Goal: Communication & Community: Connect with others

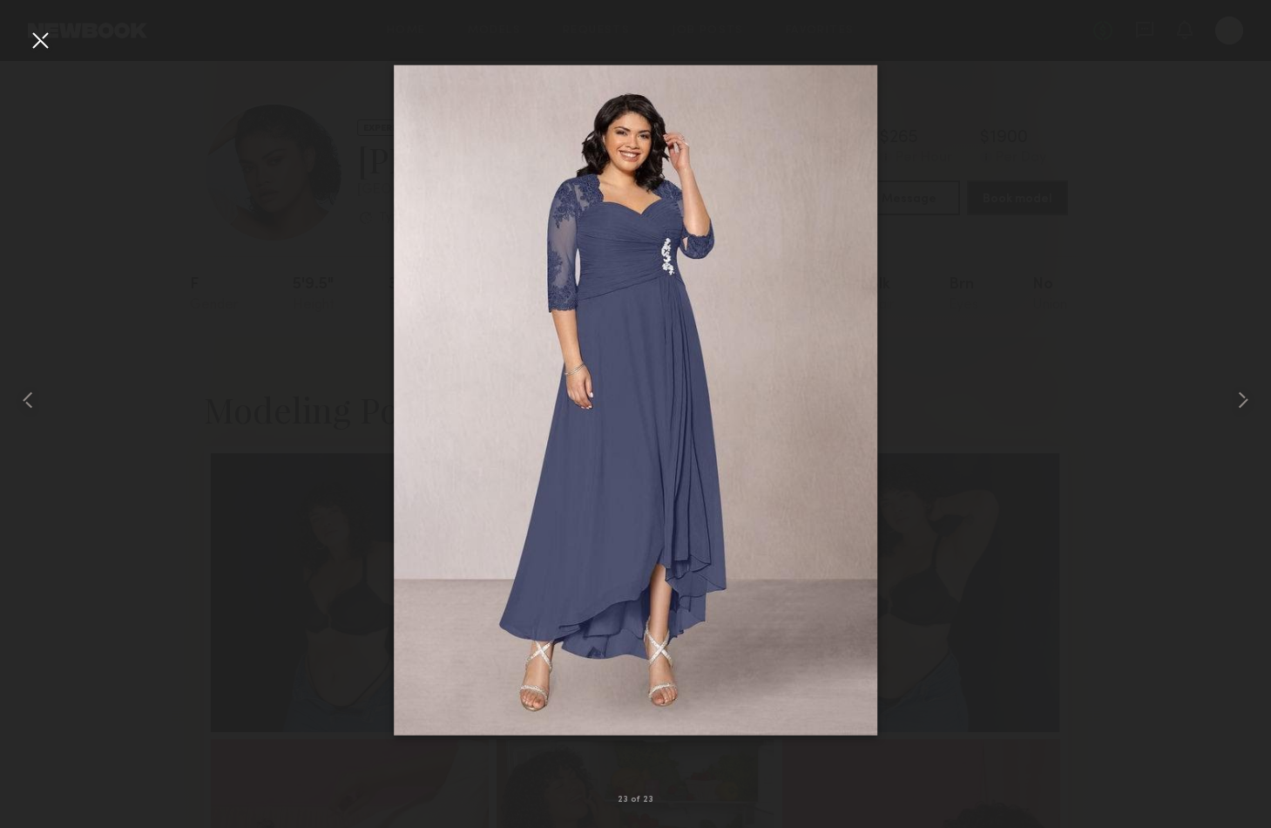
scroll to position [1829, 0]
drag, startPoint x: 45, startPoint y: 45, endPoint x: 59, endPoint y: 35, distance: 17.4
click at [46, 44] on div at bounding box center [40, 40] width 28 height 28
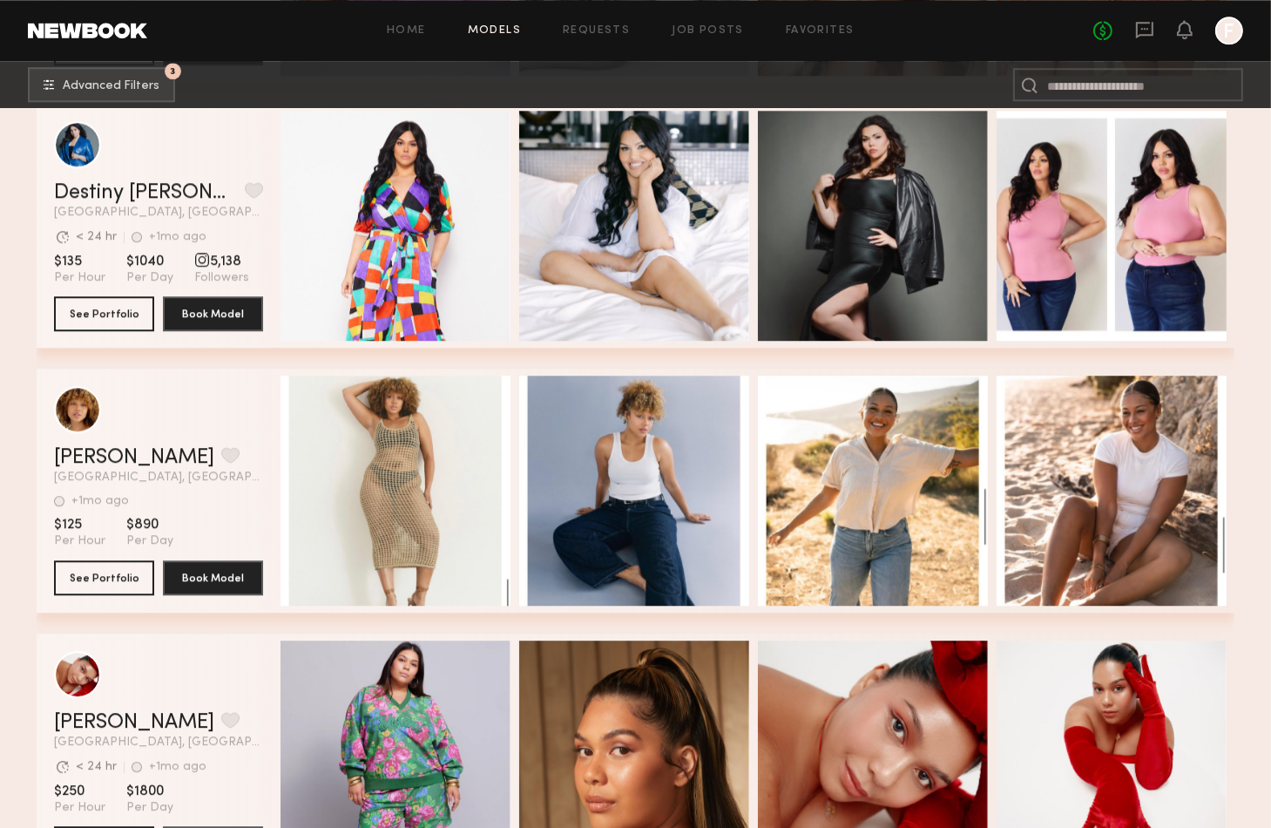
scroll to position [4889, 0]
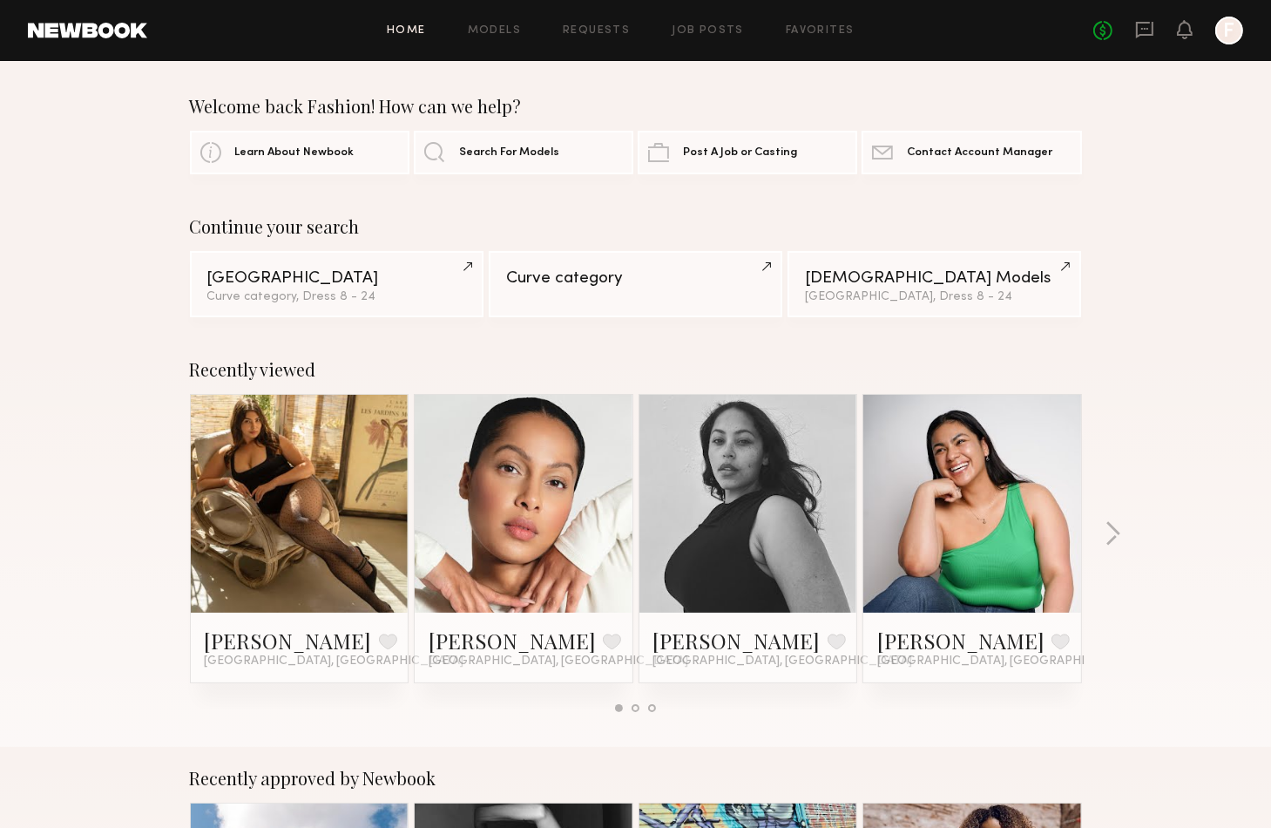
click at [1227, 29] on div at bounding box center [1229, 31] width 28 height 28
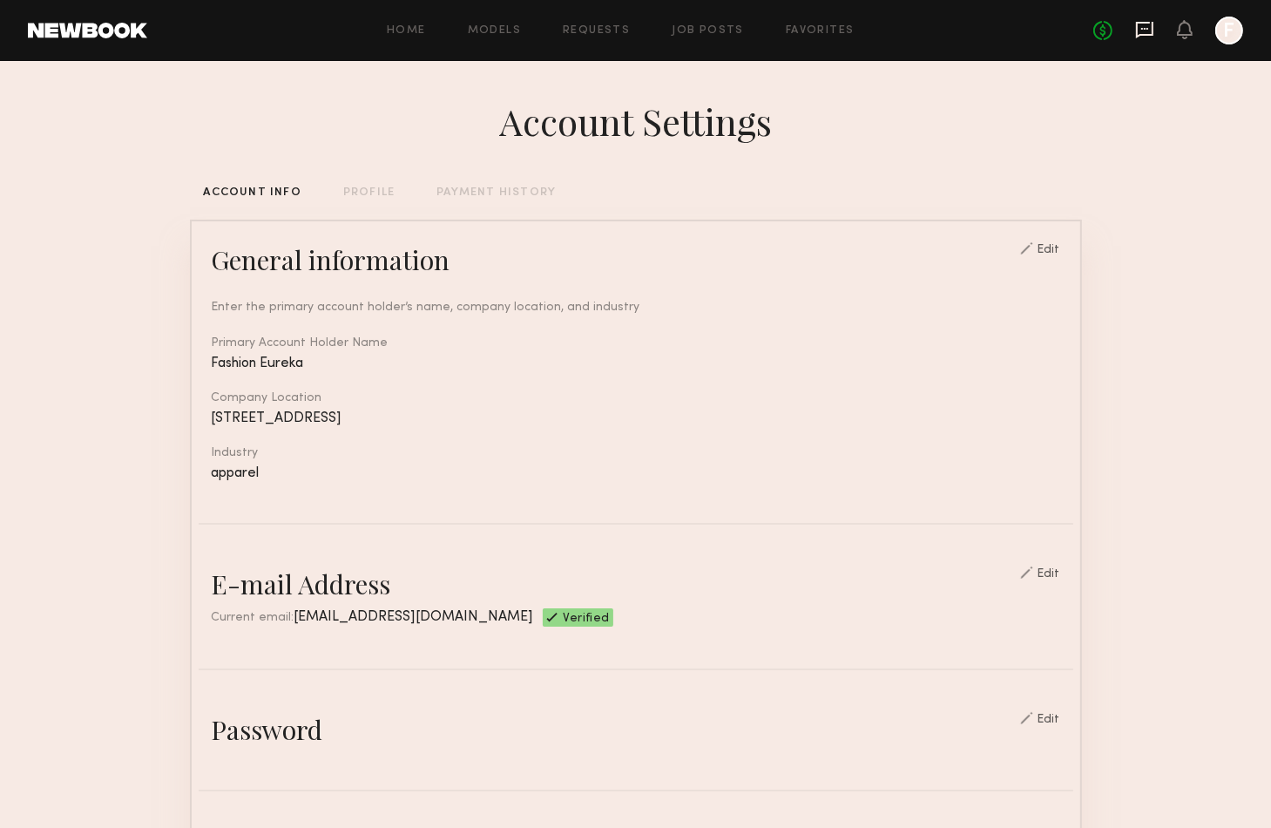
click at [1151, 36] on icon at bounding box center [1144, 29] width 19 height 19
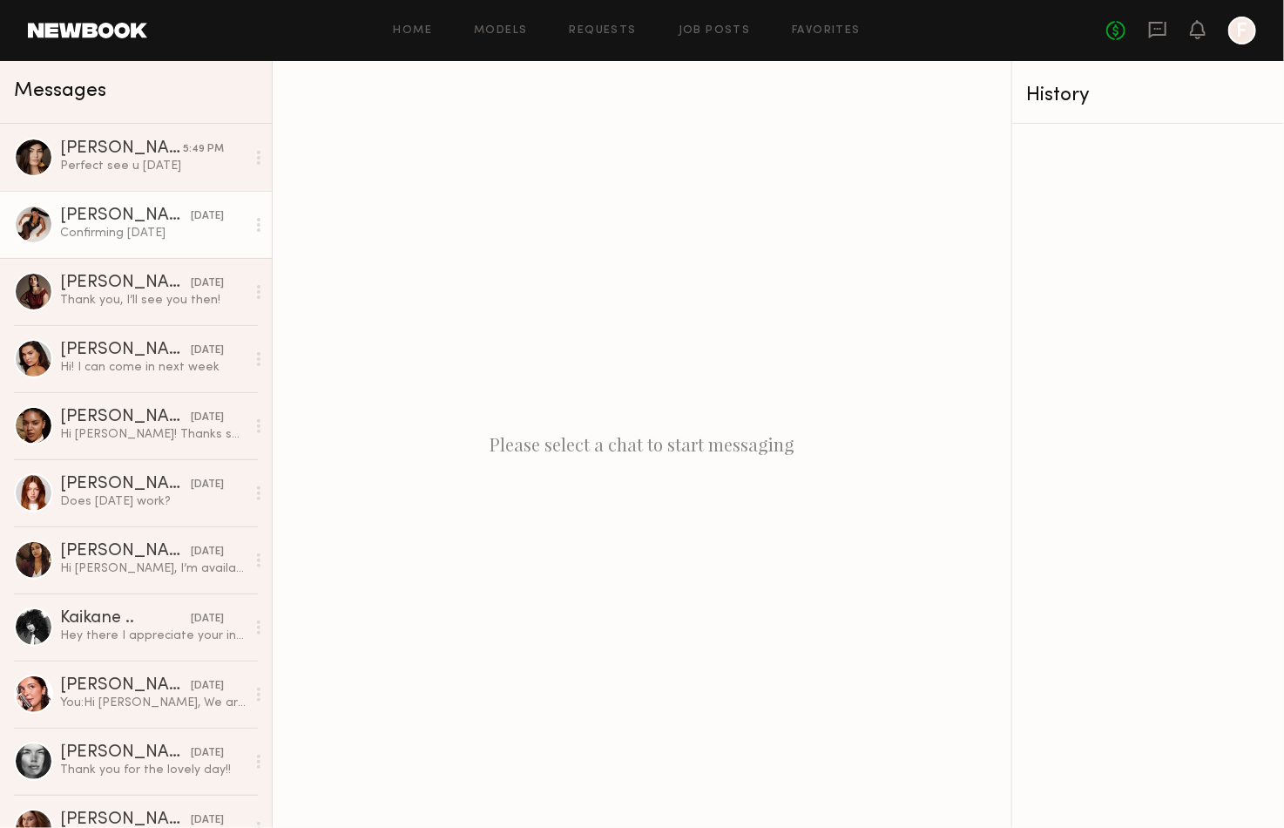
drag, startPoint x: 110, startPoint y: 174, endPoint x: 168, endPoint y: 211, distance: 68.9
click at [111, 174] on div "Perfect see u tomorrow" at bounding box center [153, 166] width 186 height 17
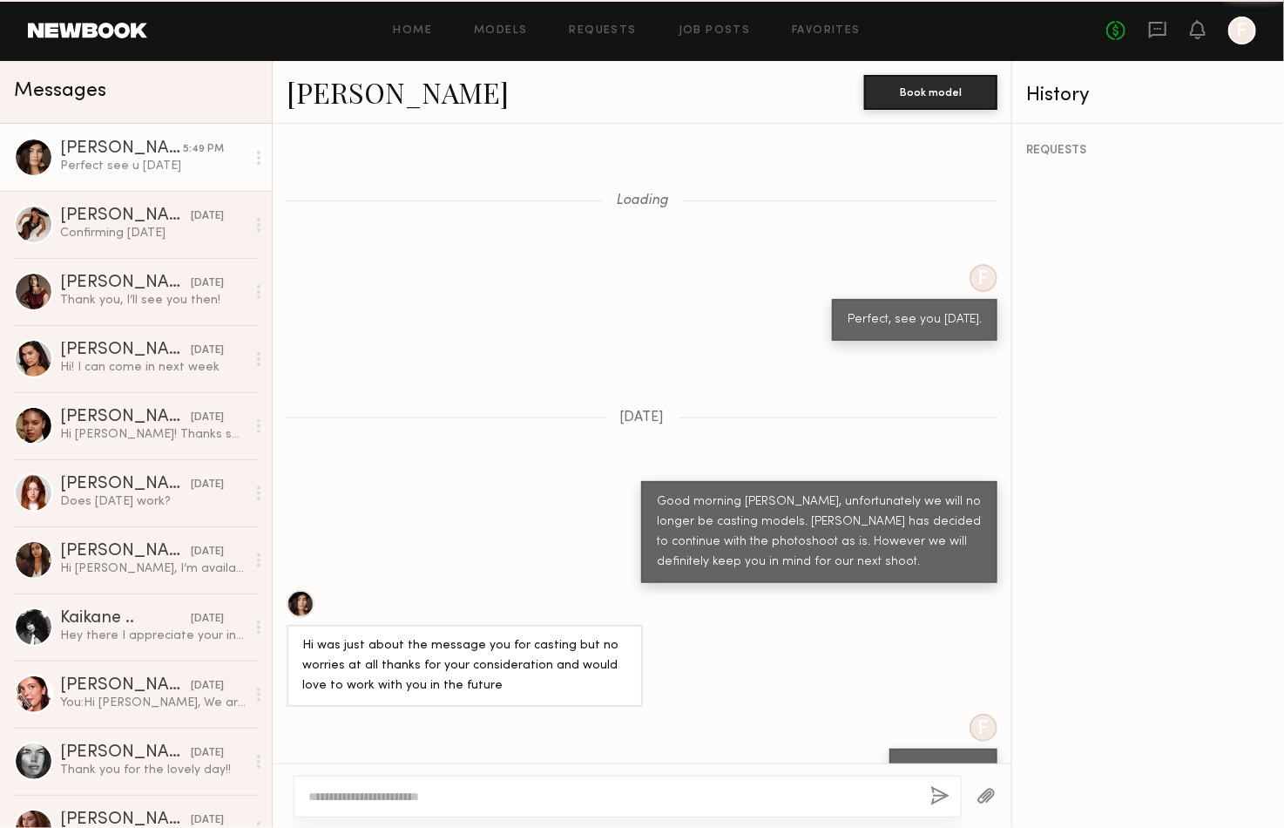
scroll to position [1240, 0]
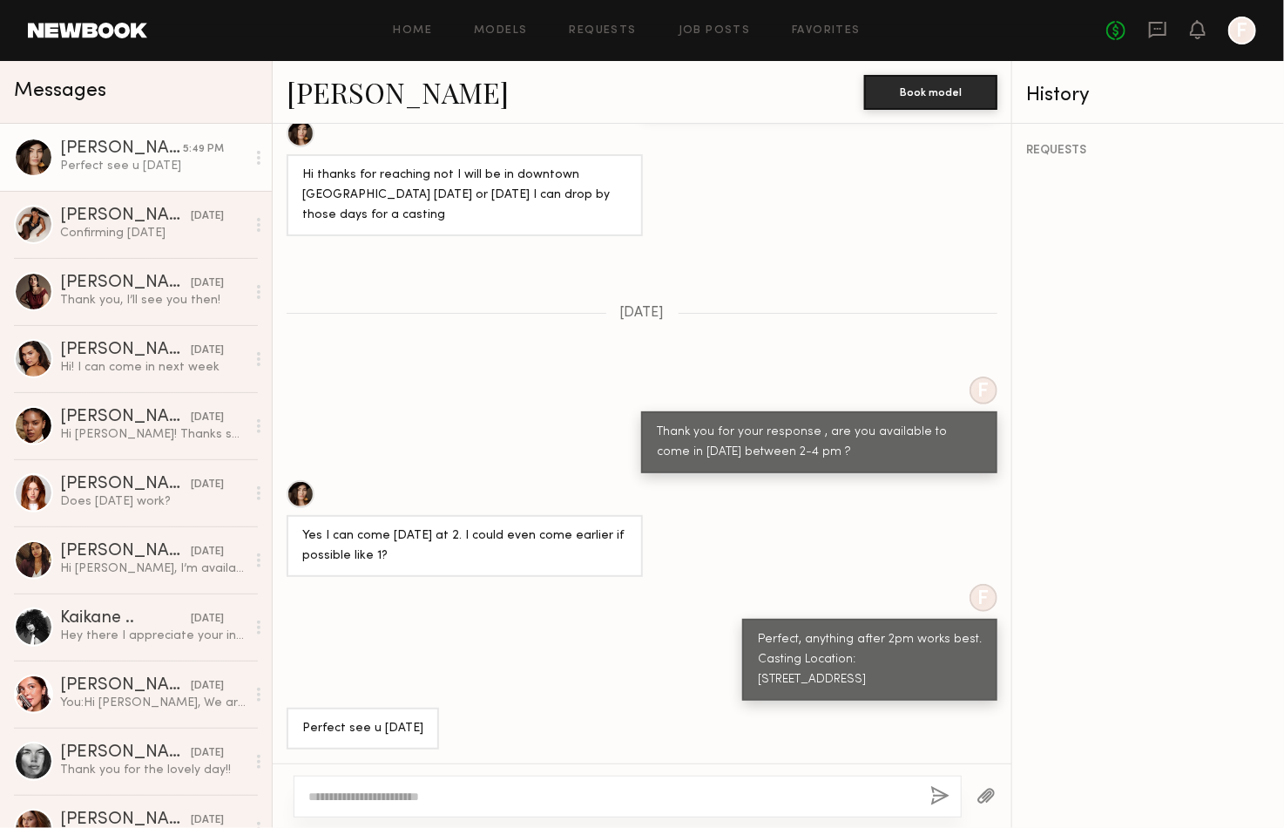
click at [338, 97] on link "Elisa K." at bounding box center [398, 91] width 222 height 37
click at [809, 240] on div "Loading F Perfect, see you Monday. 10/21/2024 Good morning Elisa, unfortunately…" at bounding box center [642, 443] width 739 height 639
click at [177, 171] on div "Perfect see u tomorrow" at bounding box center [153, 166] width 186 height 17
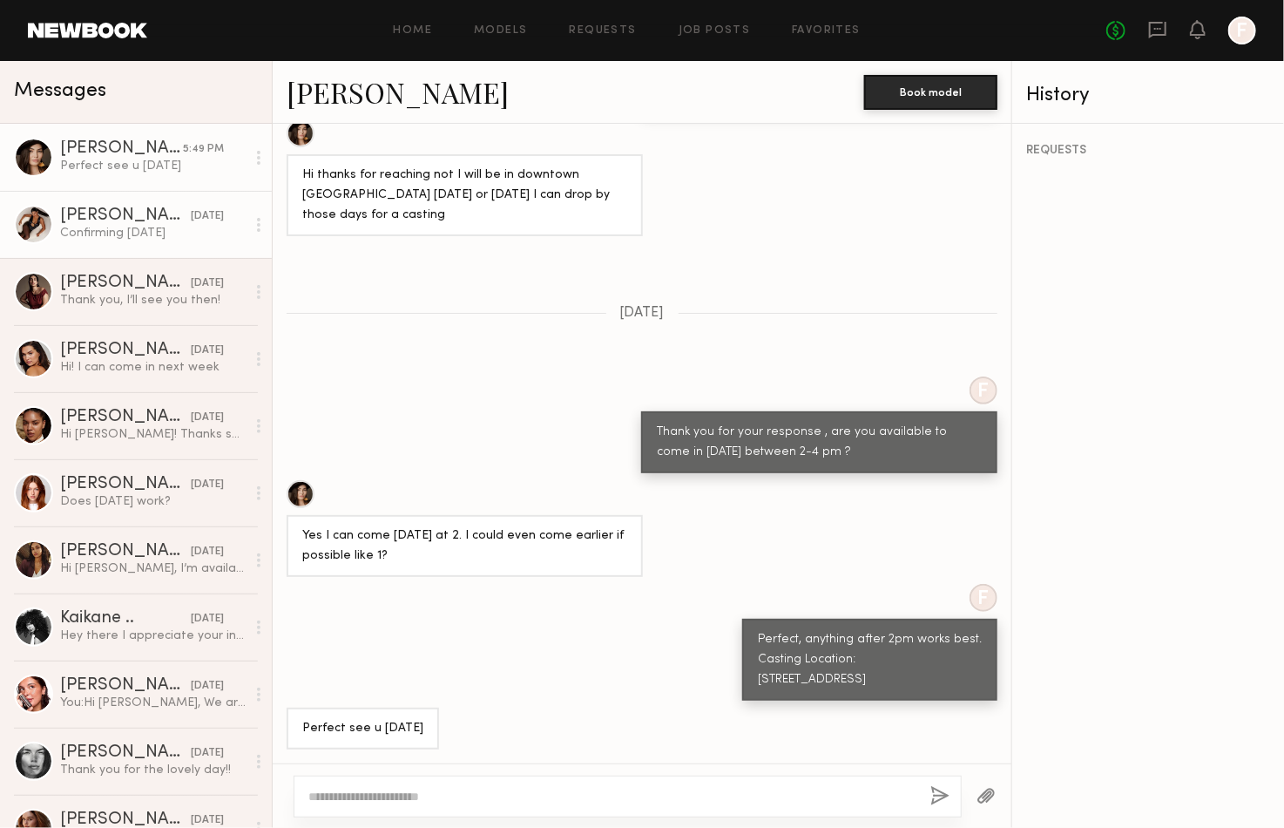
click at [180, 245] on link "Karina V. yesterday Confirming Thursday" at bounding box center [136, 224] width 272 height 67
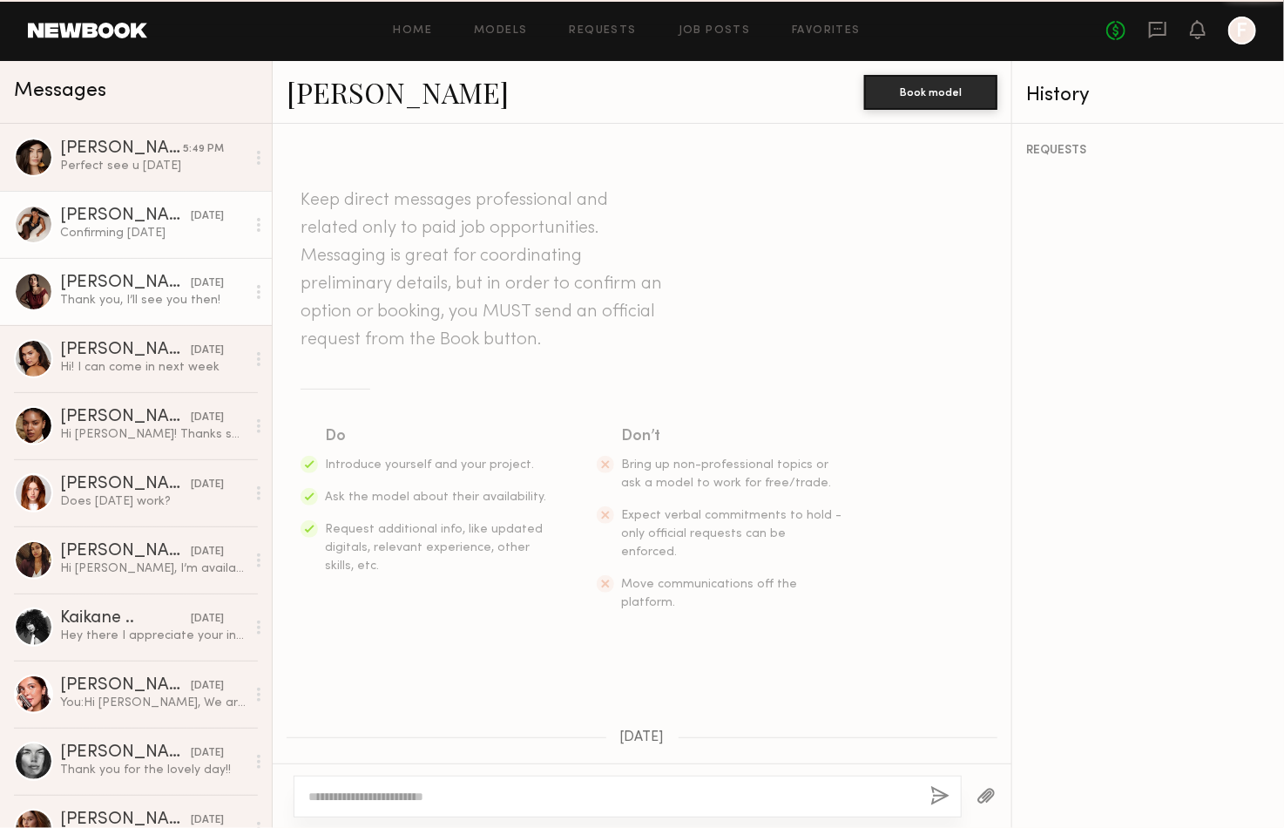
scroll to position [963, 0]
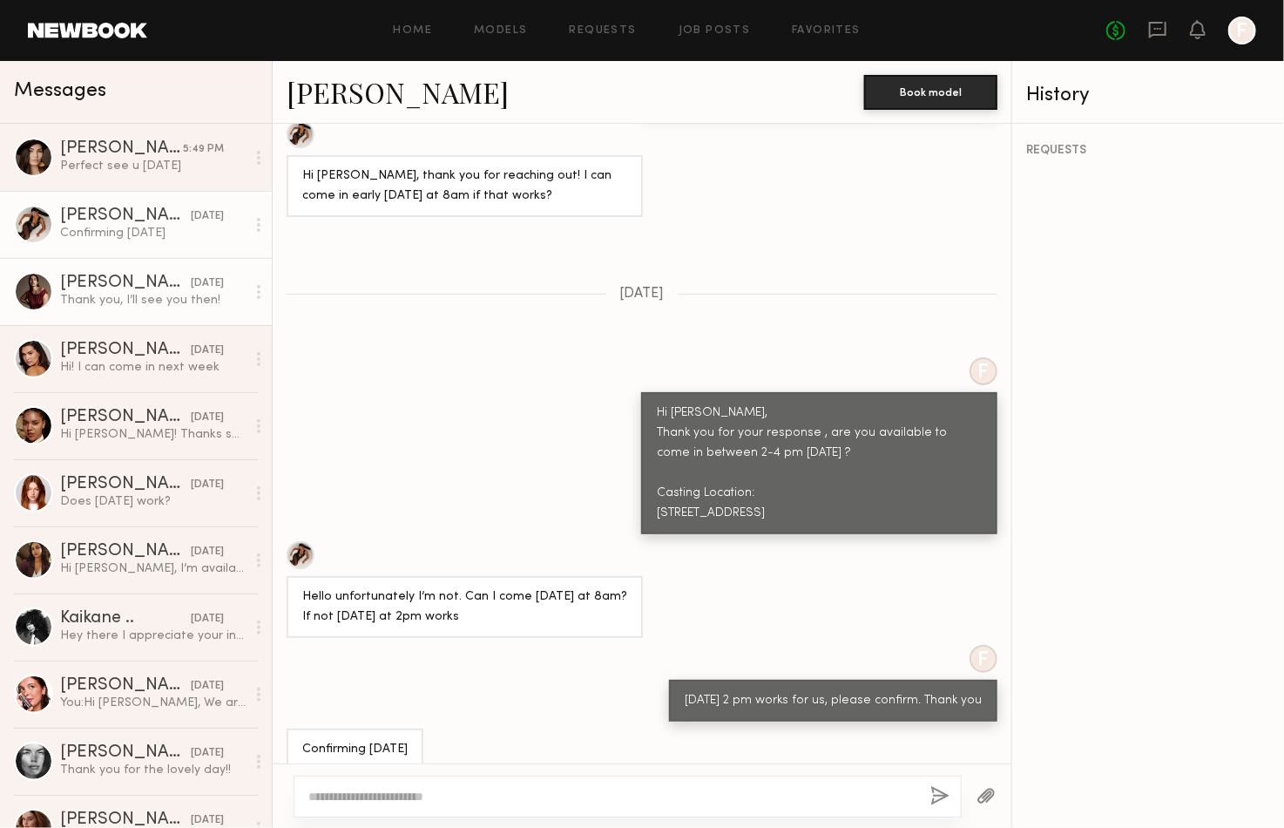
click at [181, 310] on link "Sharon C. yesterday Thank you, I’ll see you then!" at bounding box center [136, 291] width 272 height 67
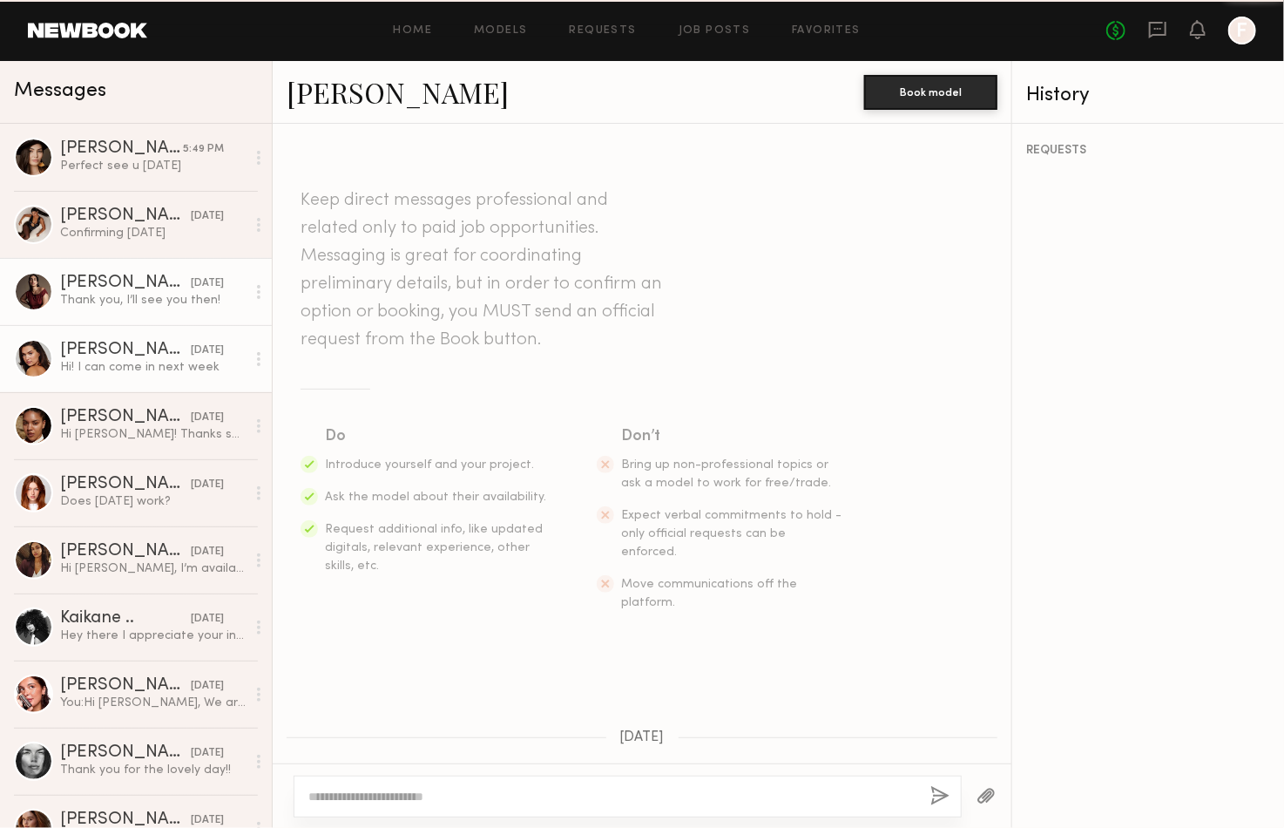
scroll to position [963, 0]
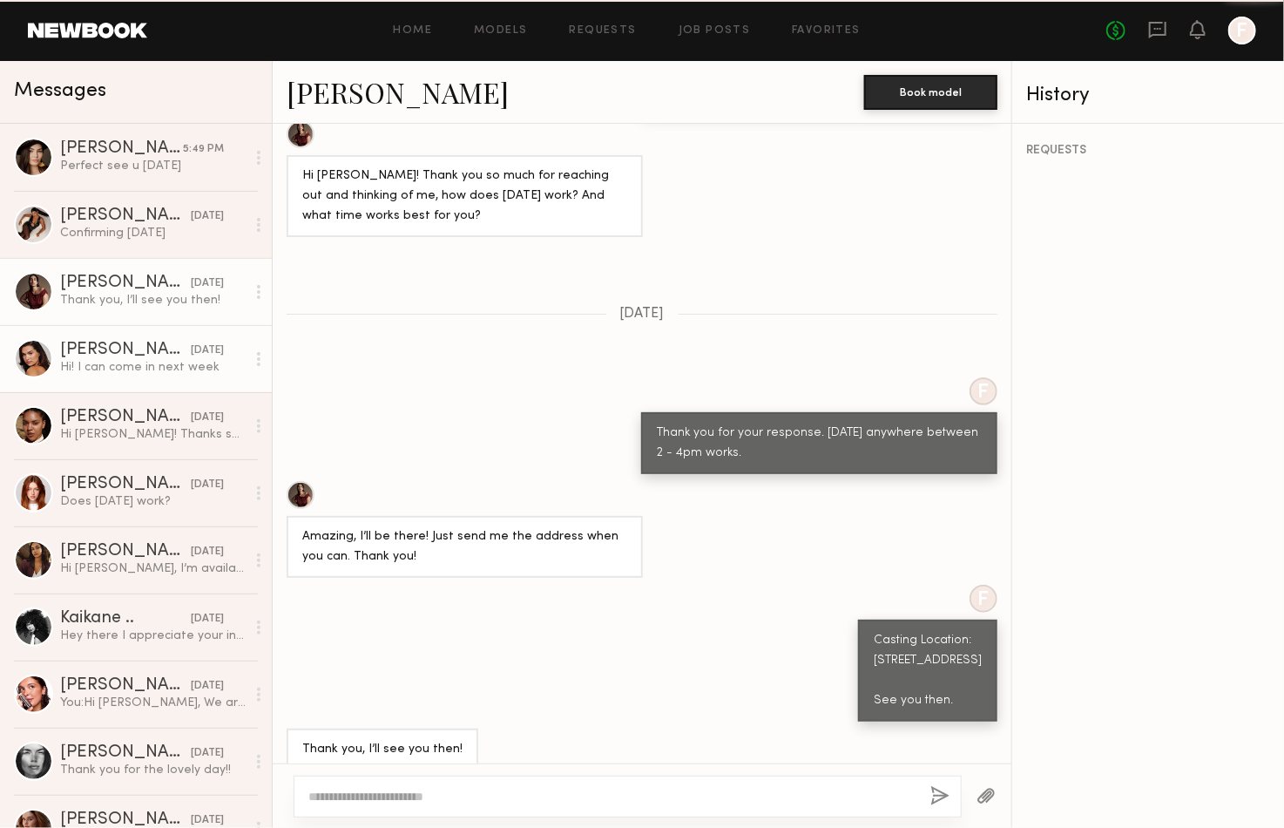
click at [181, 375] on div "Hi! I can come in next week" at bounding box center [153, 367] width 186 height 17
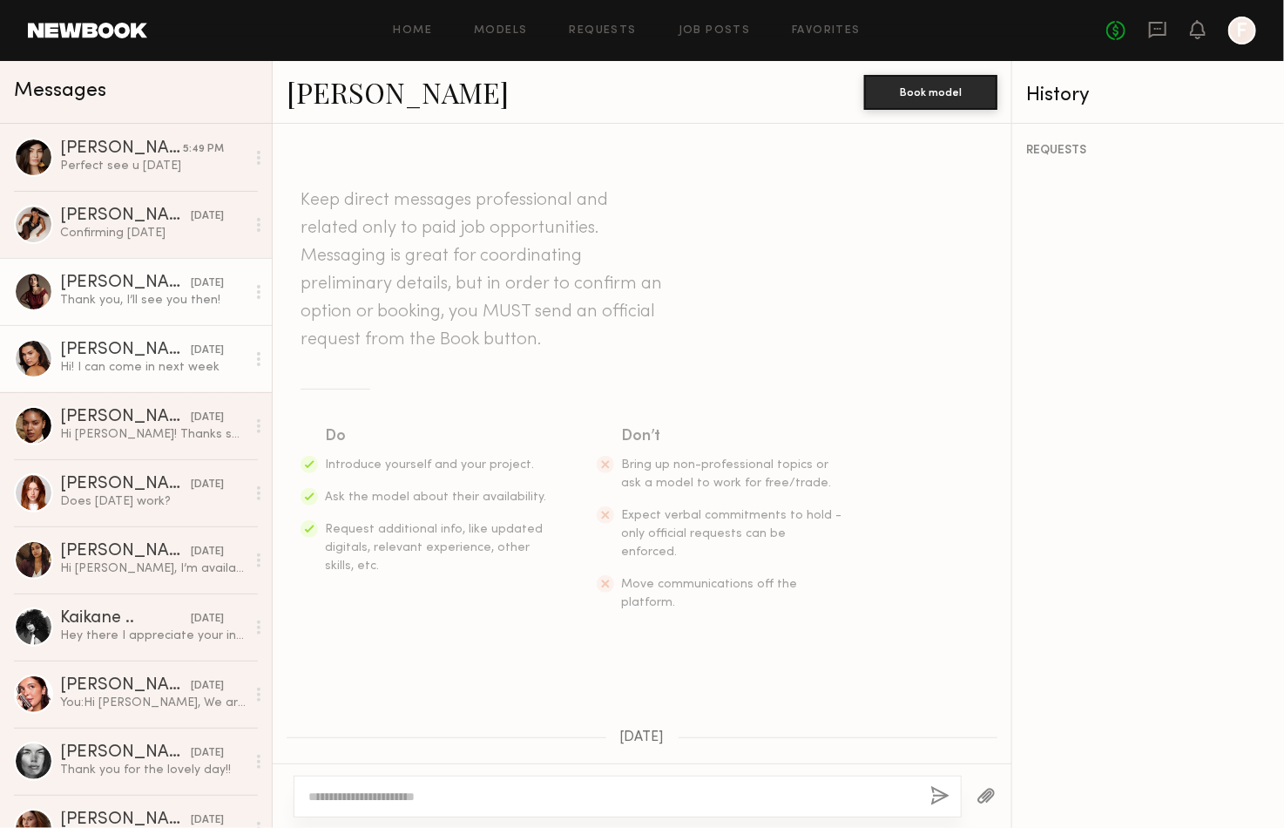
scroll to position [337, 0]
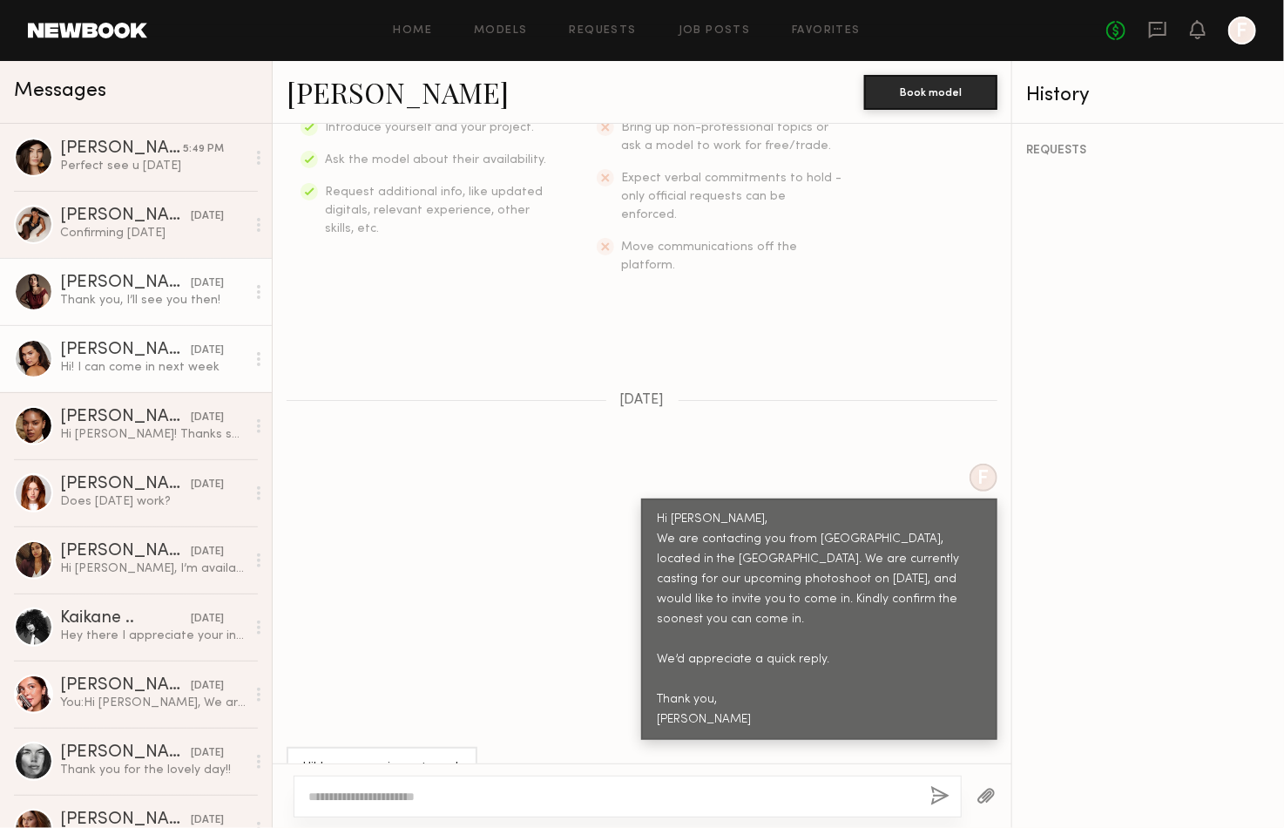
click at [164, 310] on link "Sharon C. yesterday Thank you, I’ll see you then!" at bounding box center [136, 291] width 272 height 67
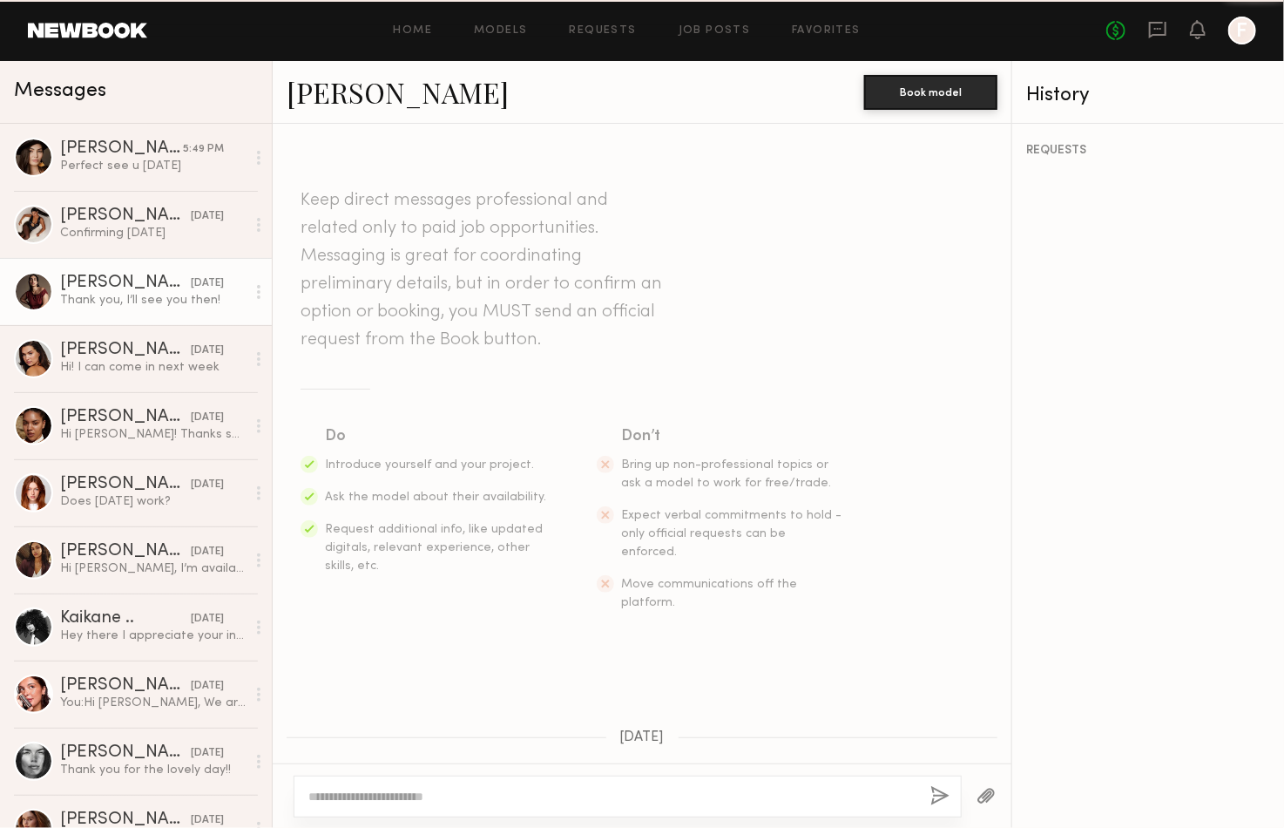
scroll to position [963, 0]
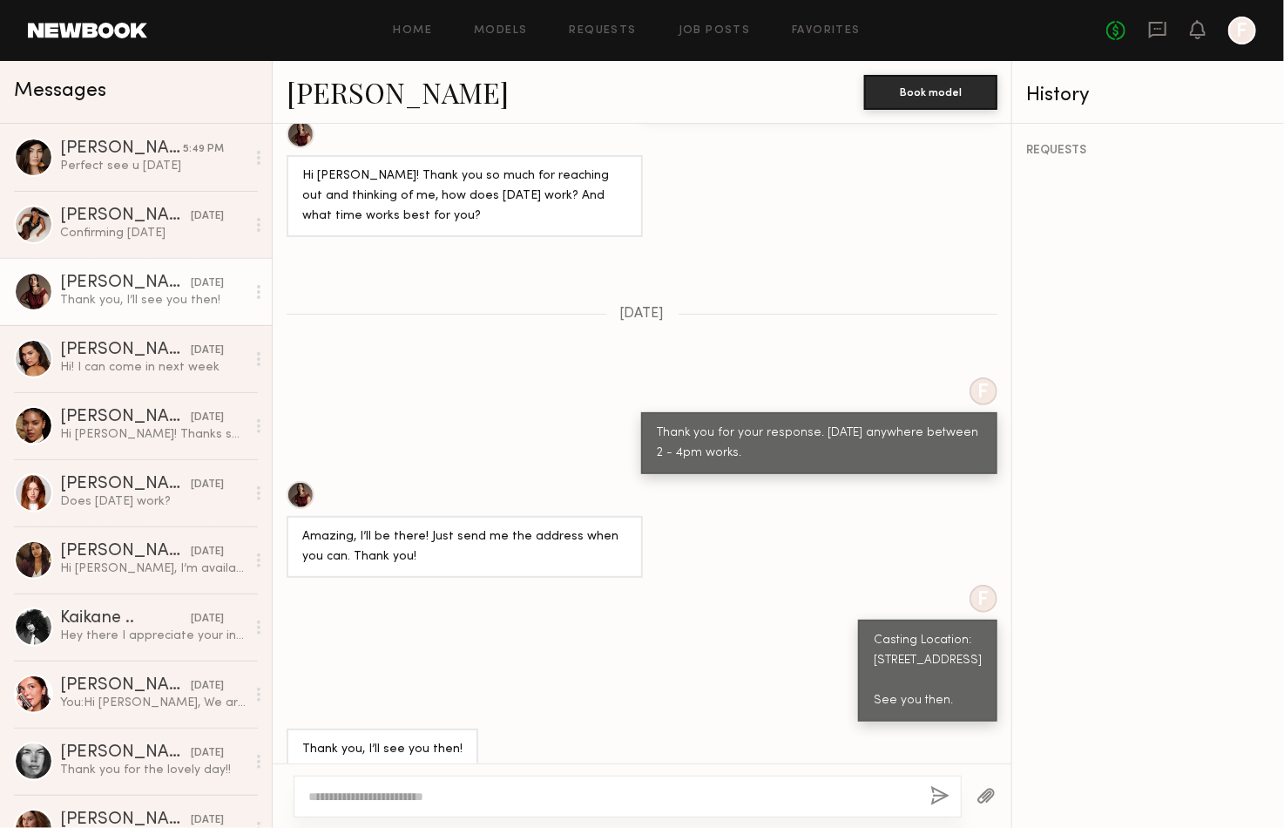
click at [341, 95] on link "Sharon C." at bounding box center [398, 91] width 222 height 37
click at [129, 233] on div "Confirming Thursday" at bounding box center [153, 233] width 186 height 17
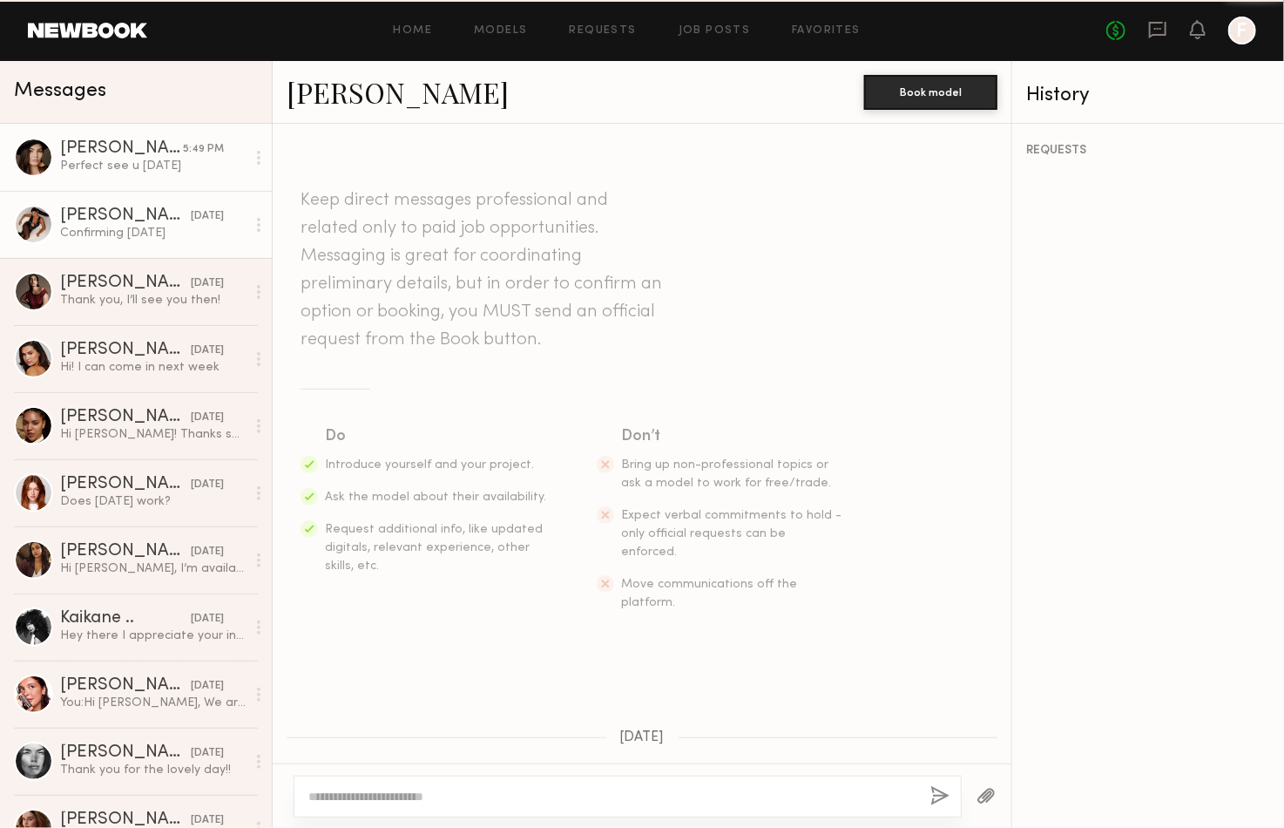
scroll to position [963, 0]
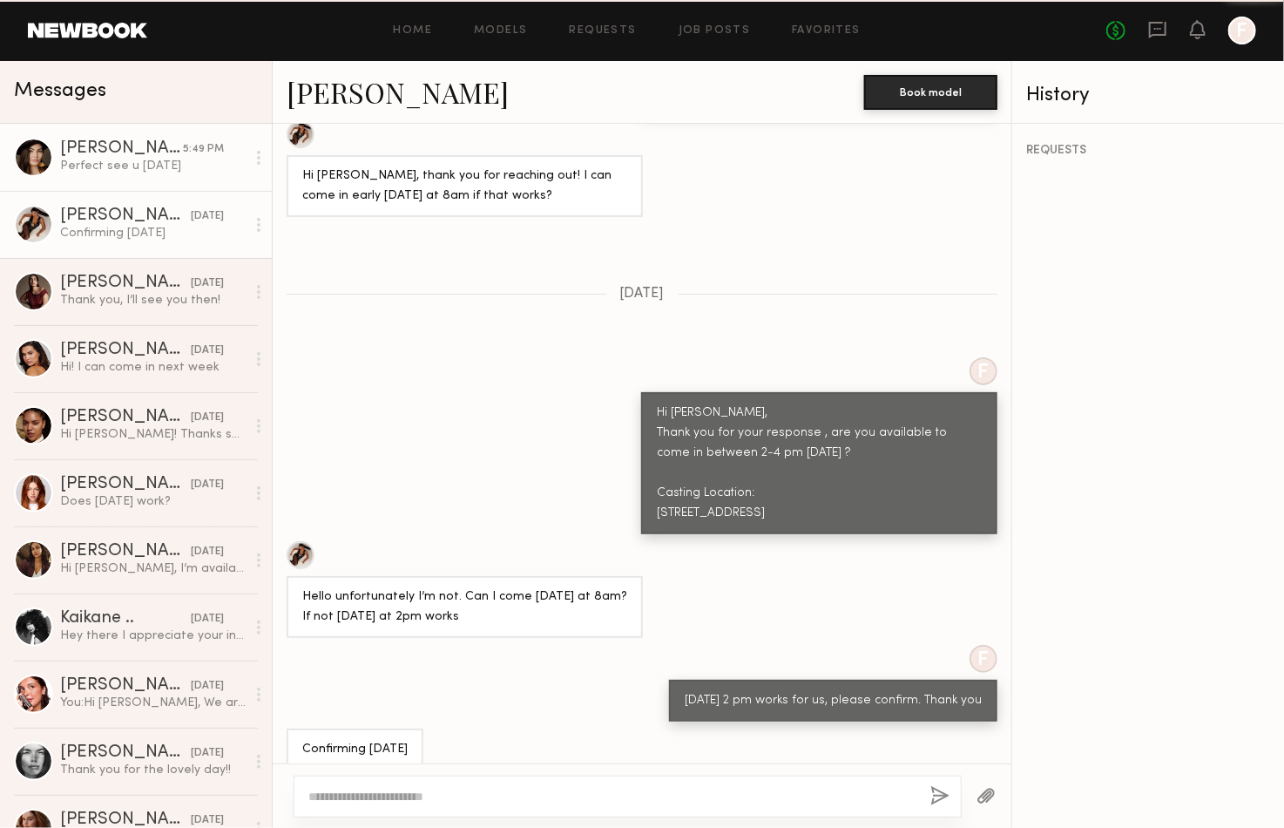
click at [129, 179] on link "Elisa K. 5:49 PM Perfect see u tomorrow" at bounding box center [136, 157] width 272 height 67
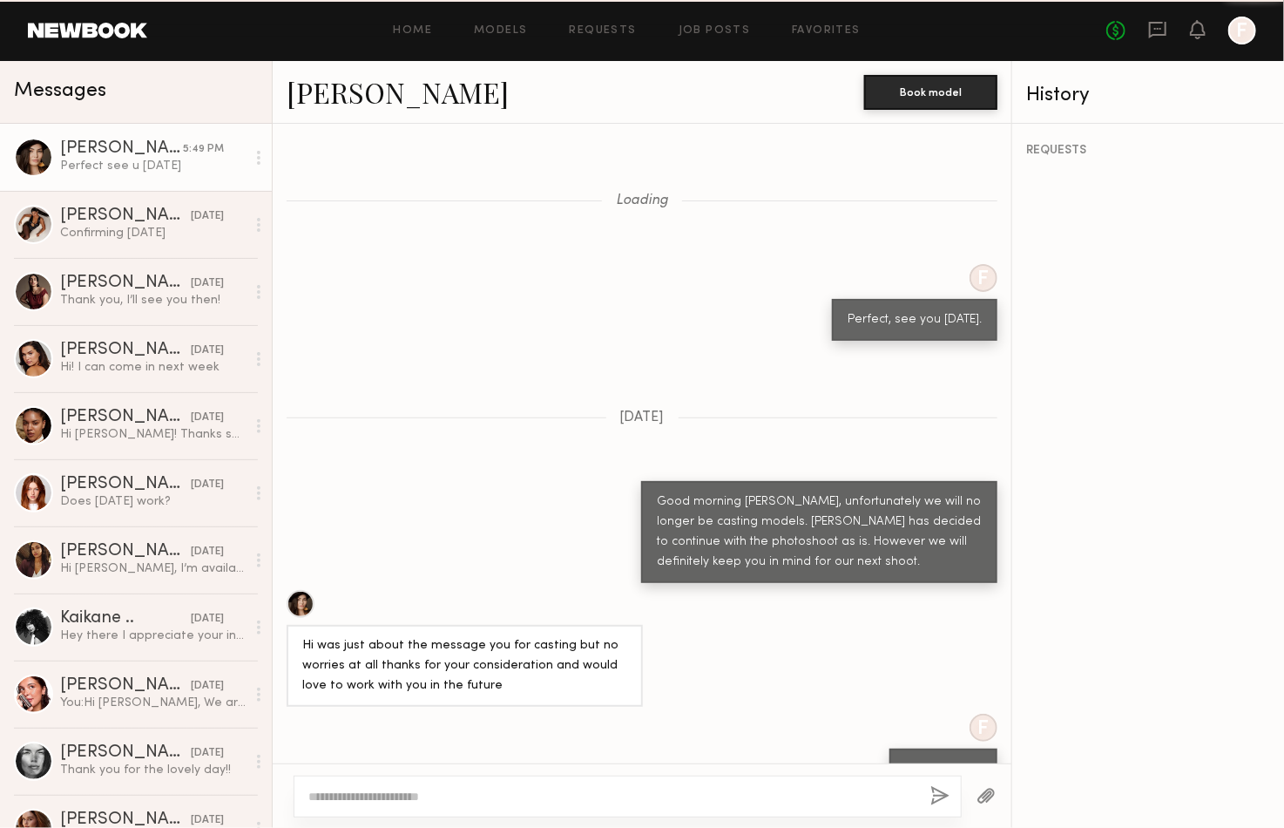
scroll to position [1240, 0]
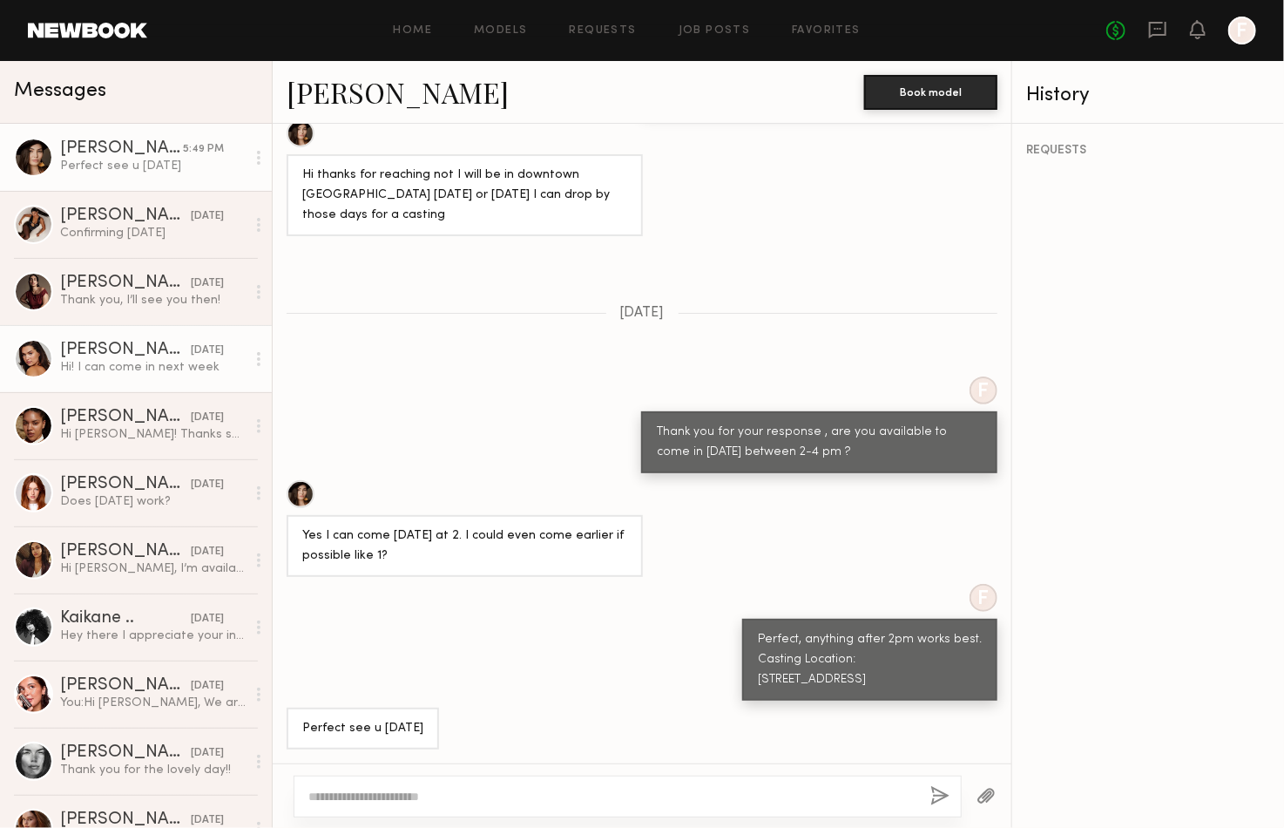
click at [150, 368] on div "Hi! I can come in next week" at bounding box center [153, 367] width 186 height 17
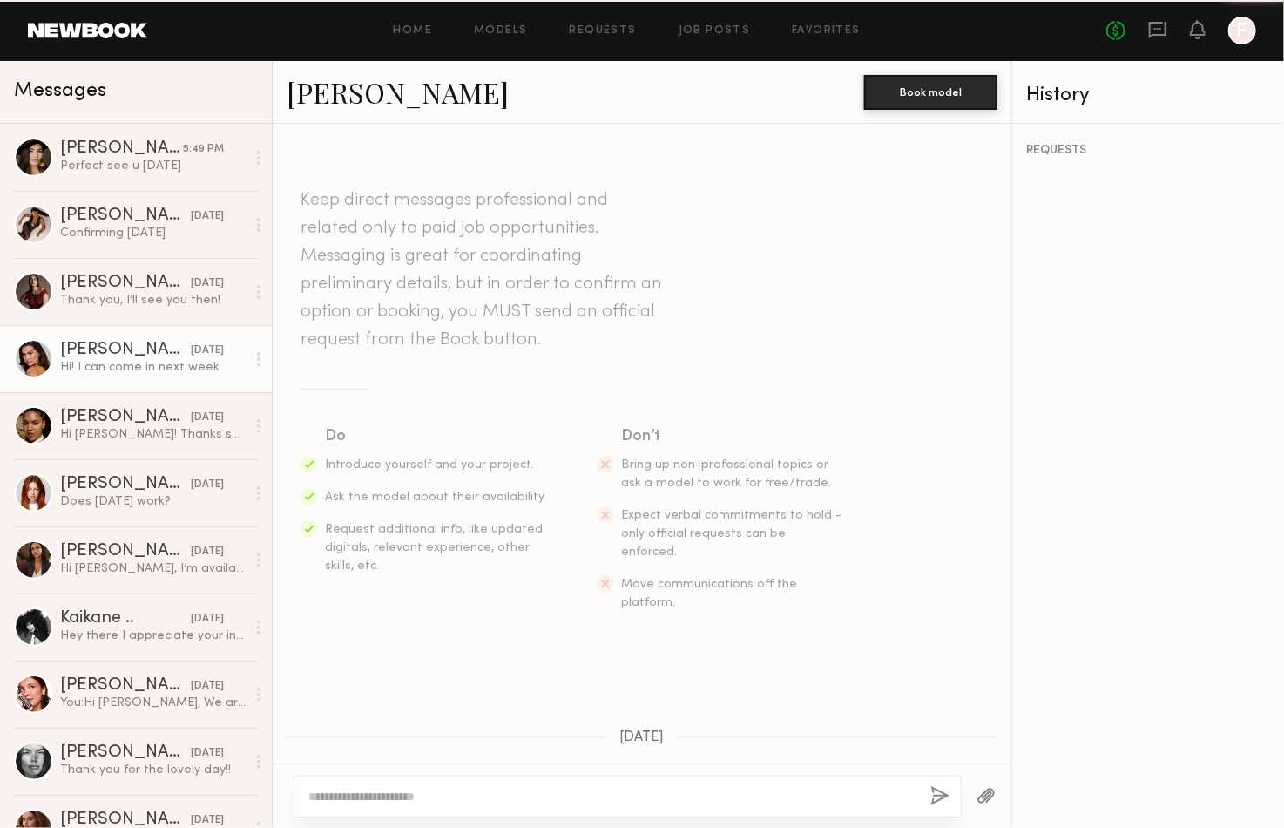
scroll to position [337, 0]
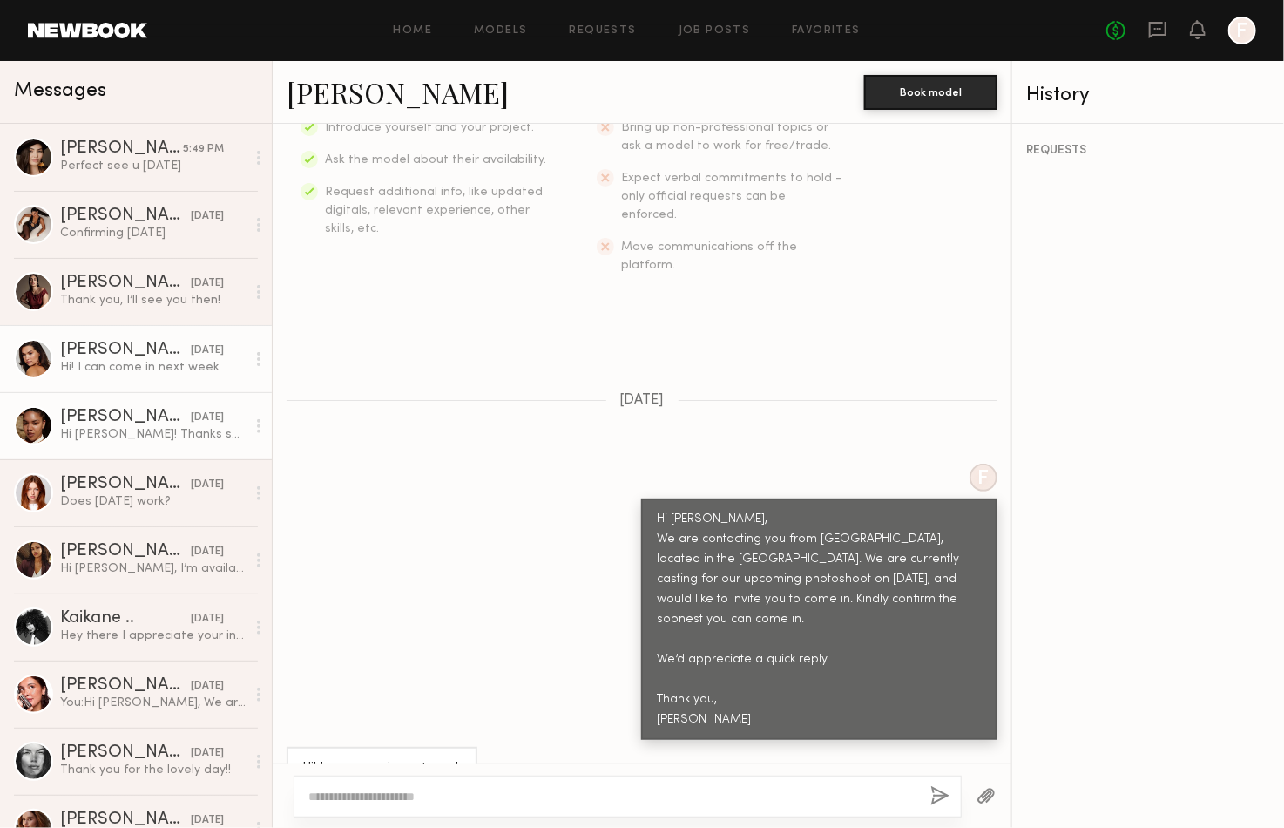
click at [152, 421] on div "Drew S." at bounding box center [125, 417] width 131 height 17
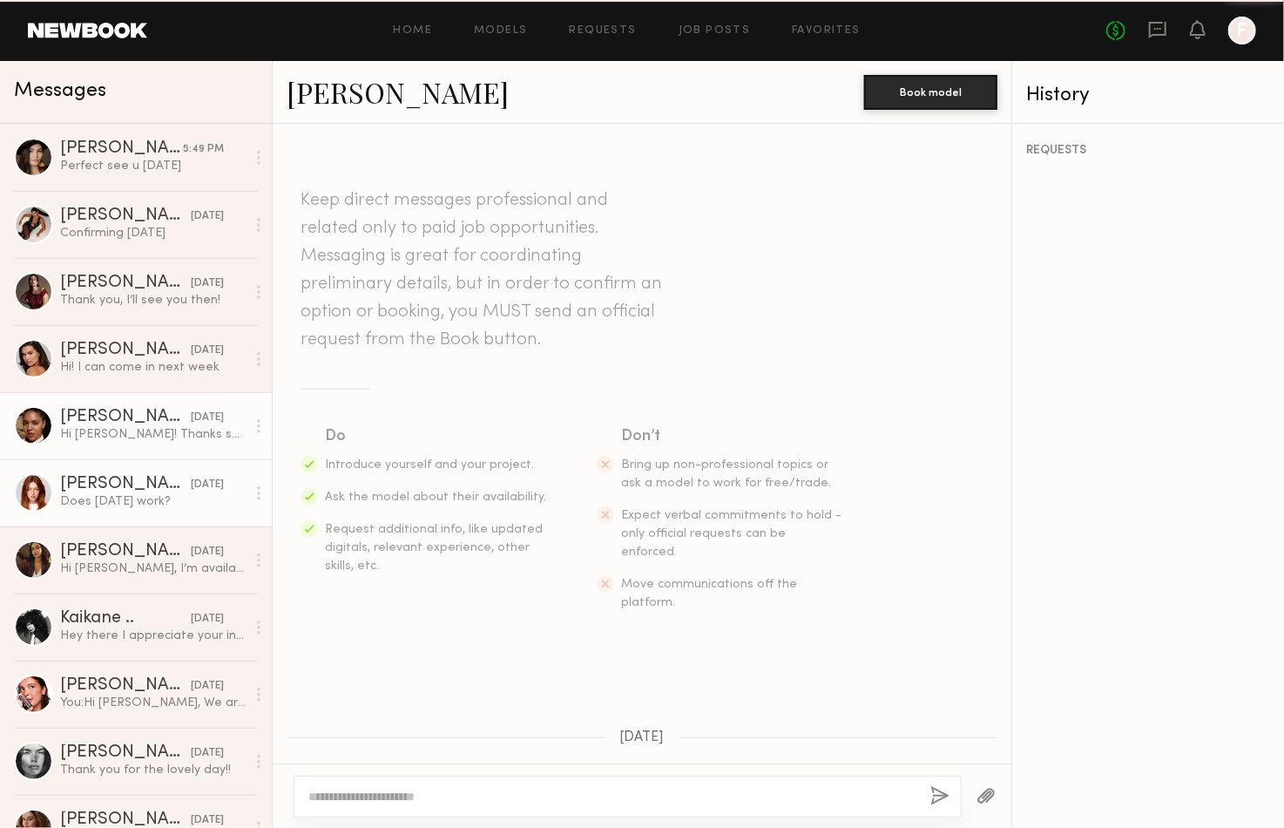
scroll to position [899, 0]
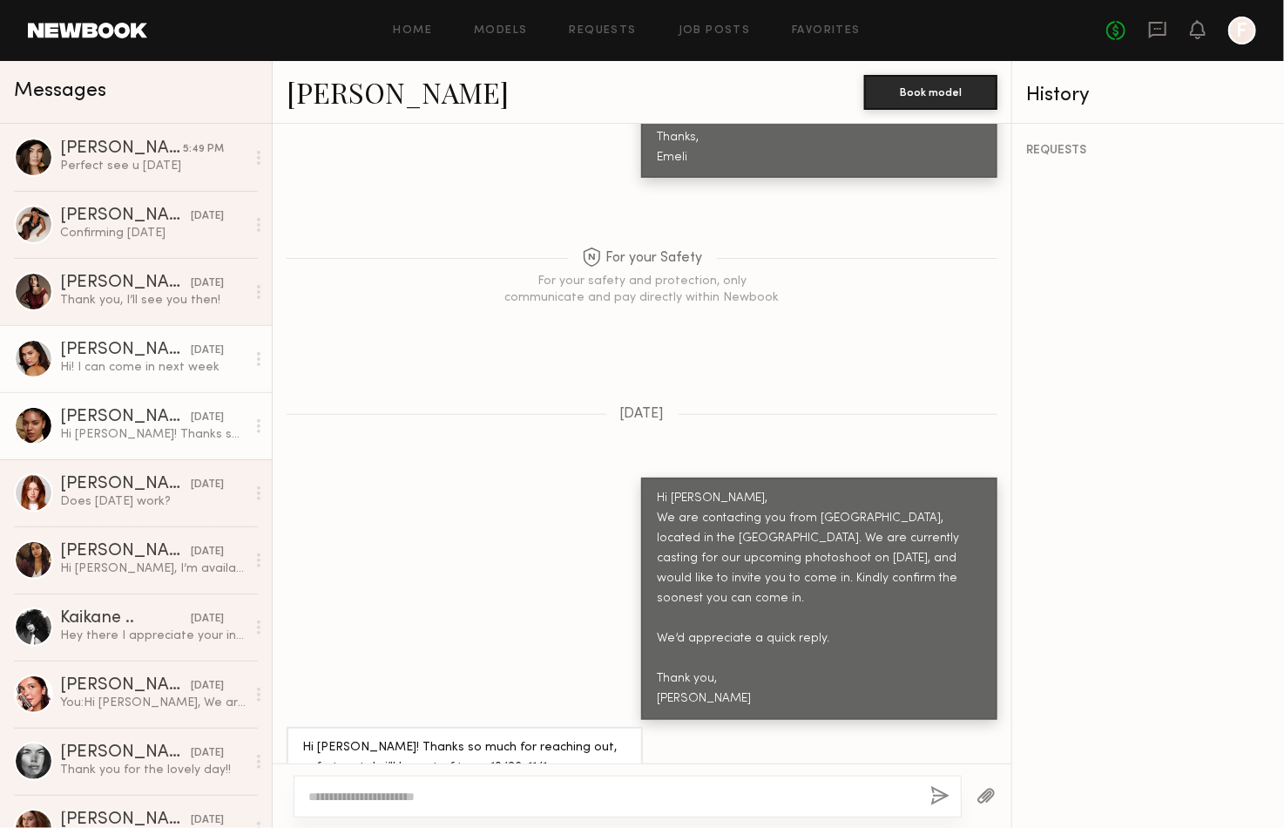
click at [171, 379] on link "Ella J. yesterday Hi! I can come in next week" at bounding box center [136, 358] width 272 height 67
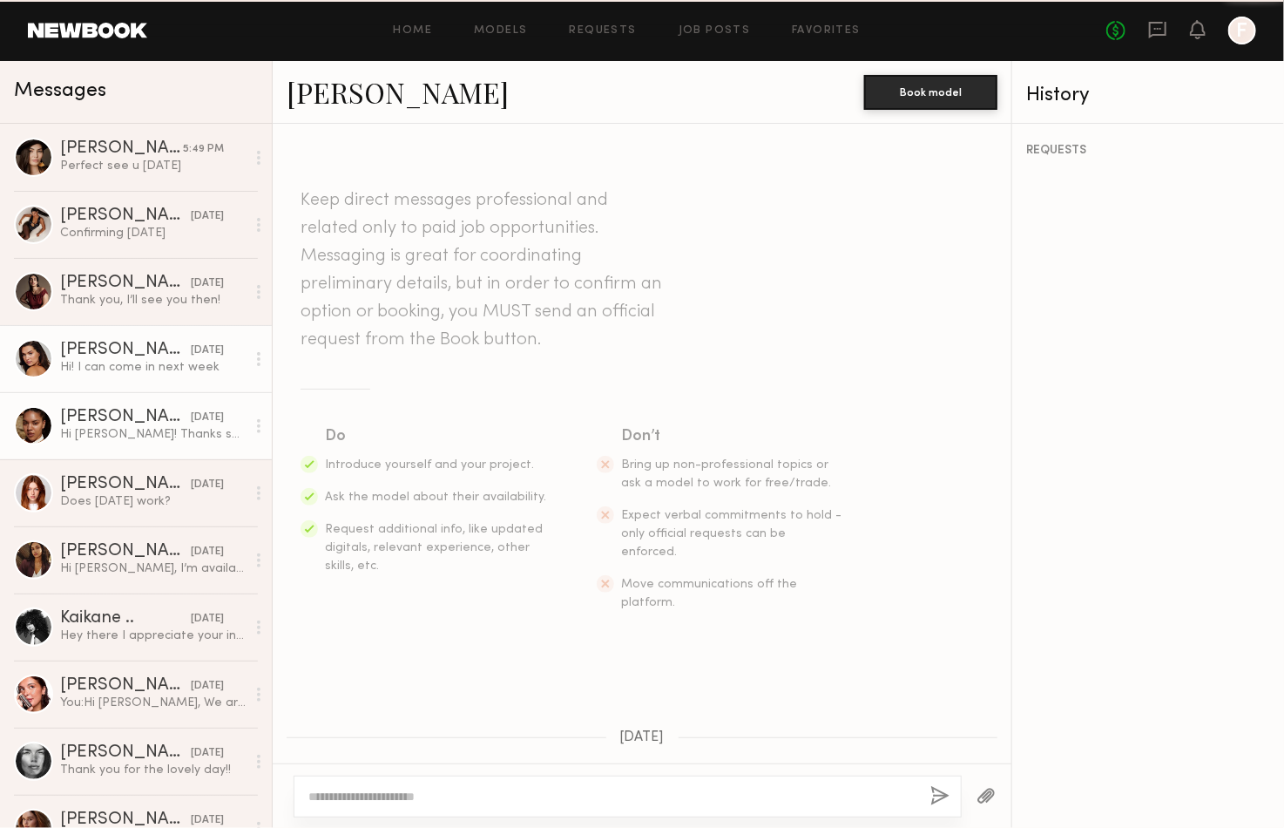
scroll to position [337, 0]
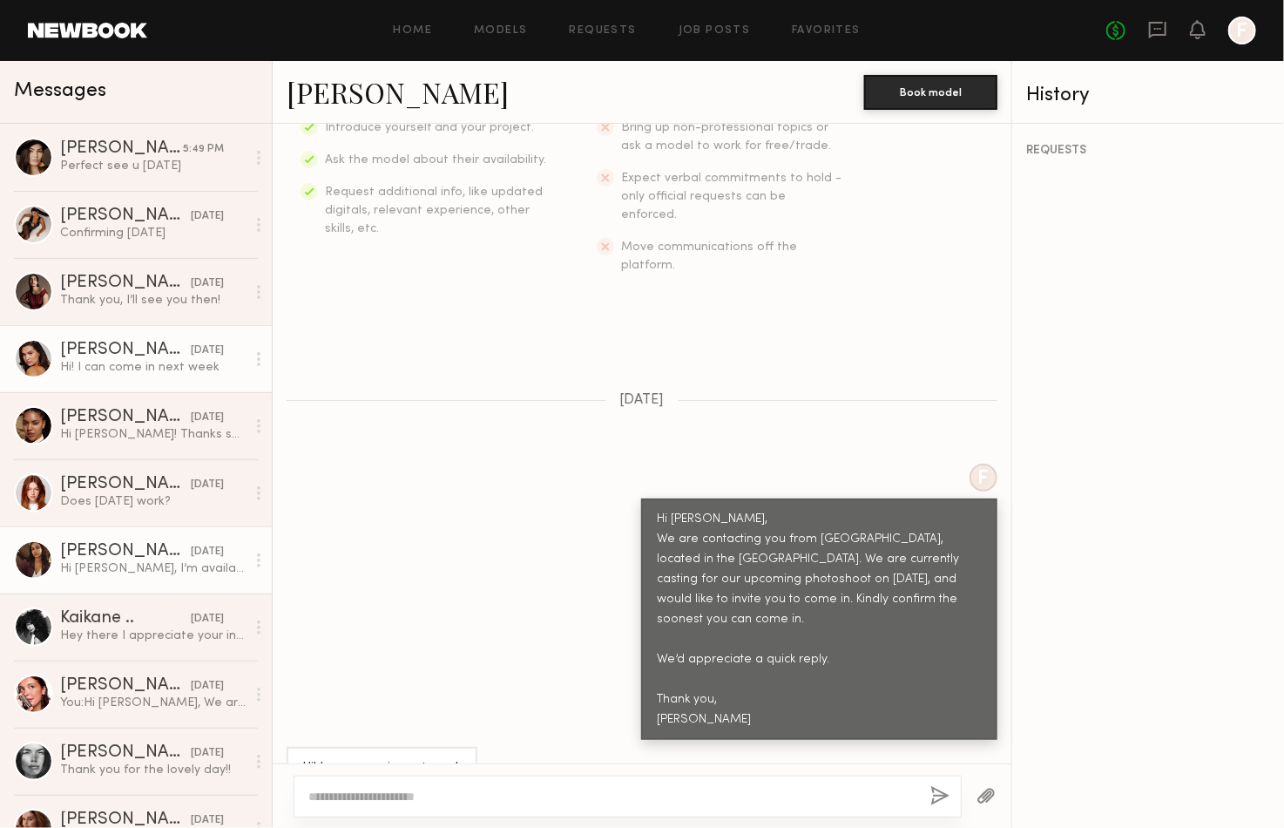
click at [155, 574] on div "Hi Emeli, I’m available on mentioned dates. My day rate is $950" at bounding box center [153, 568] width 186 height 17
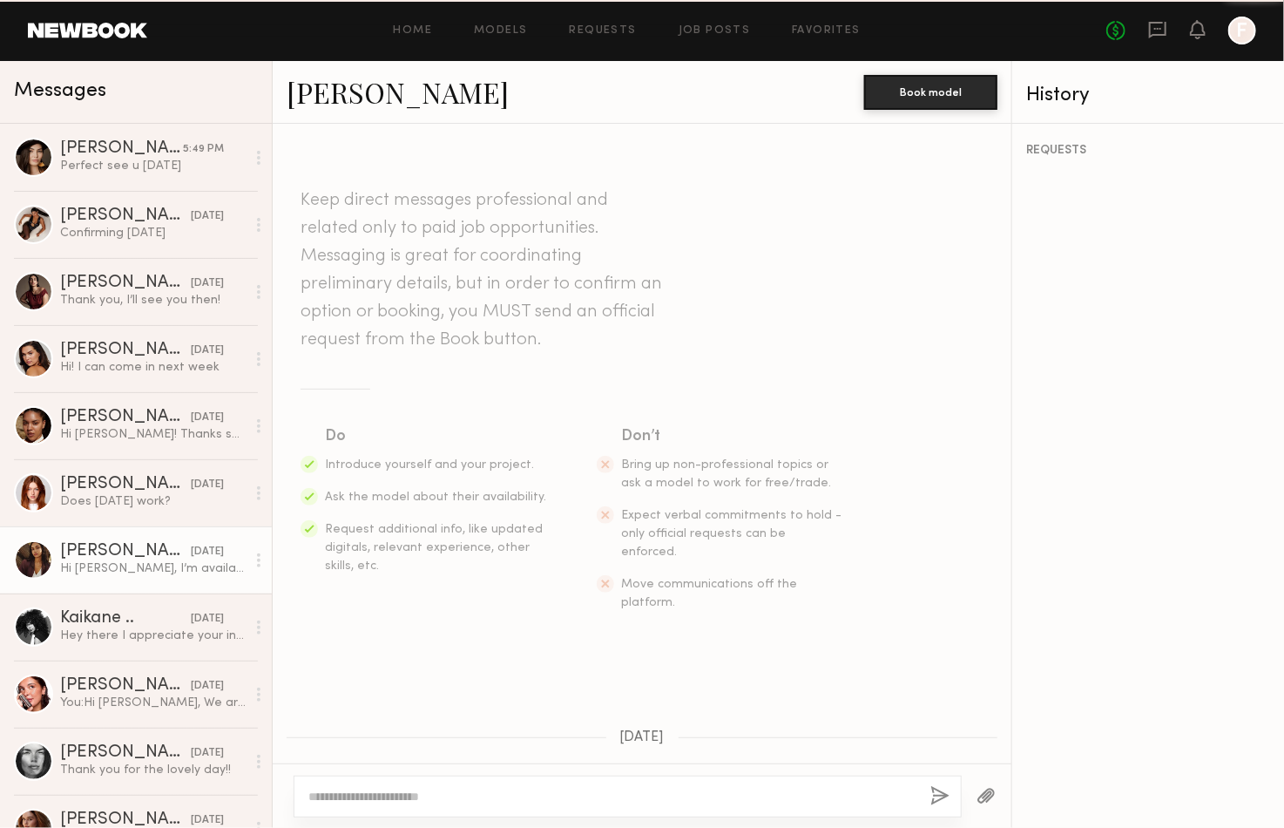
scroll to position [752, 0]
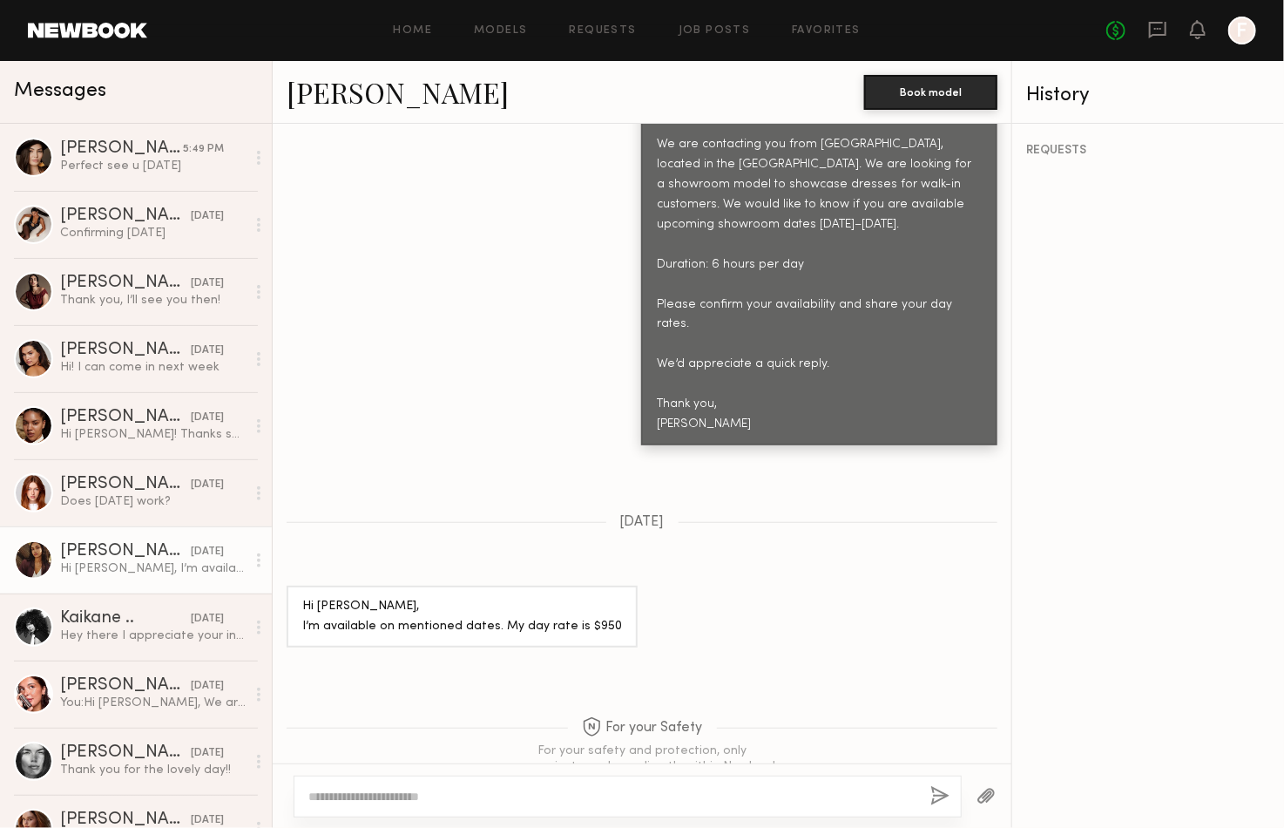
click at [152, 535] on link "Anisa N. 08/23/2025 Hi Emeli, I’m available on mentioned dates. My day rate is …" at bounding box center [136, 559] width 272 height 67
click at [141, 513] on link "Annika R. 08/25/2025 Does Wednesday work?" at bounding box center [136, 492] width 272 height 67
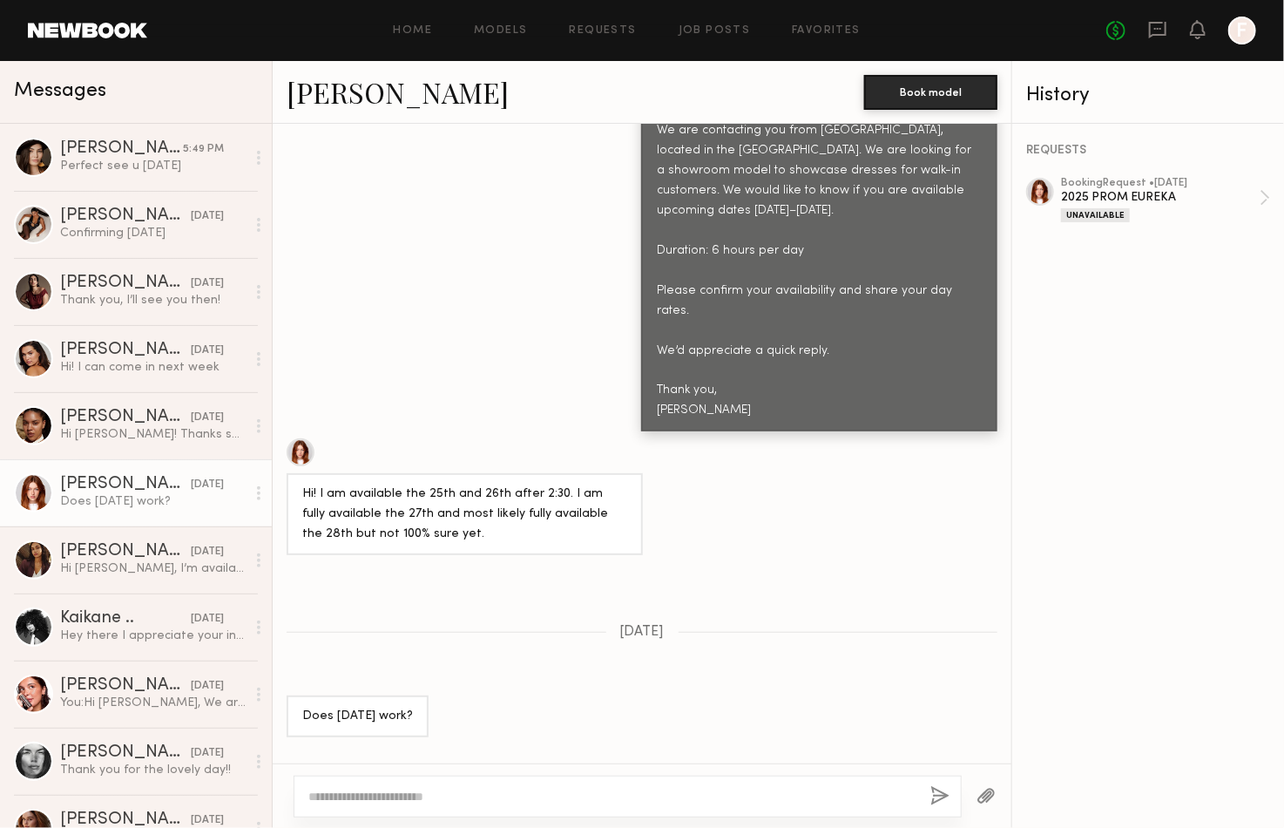
scroll to position [1080, 0]
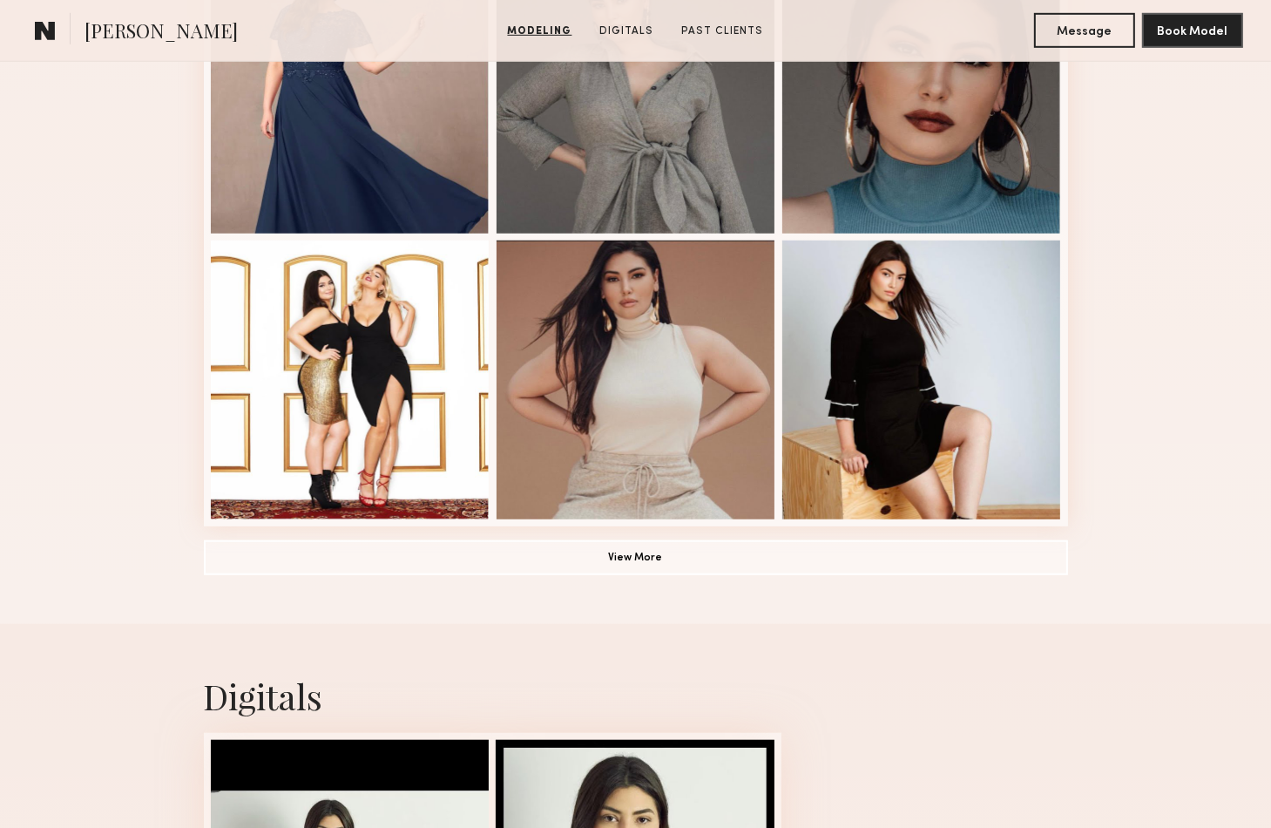
scroll to position [1133, 0]
click at [573, 557] on button "View More" at bounding box center [636, 555] width 864 height 35
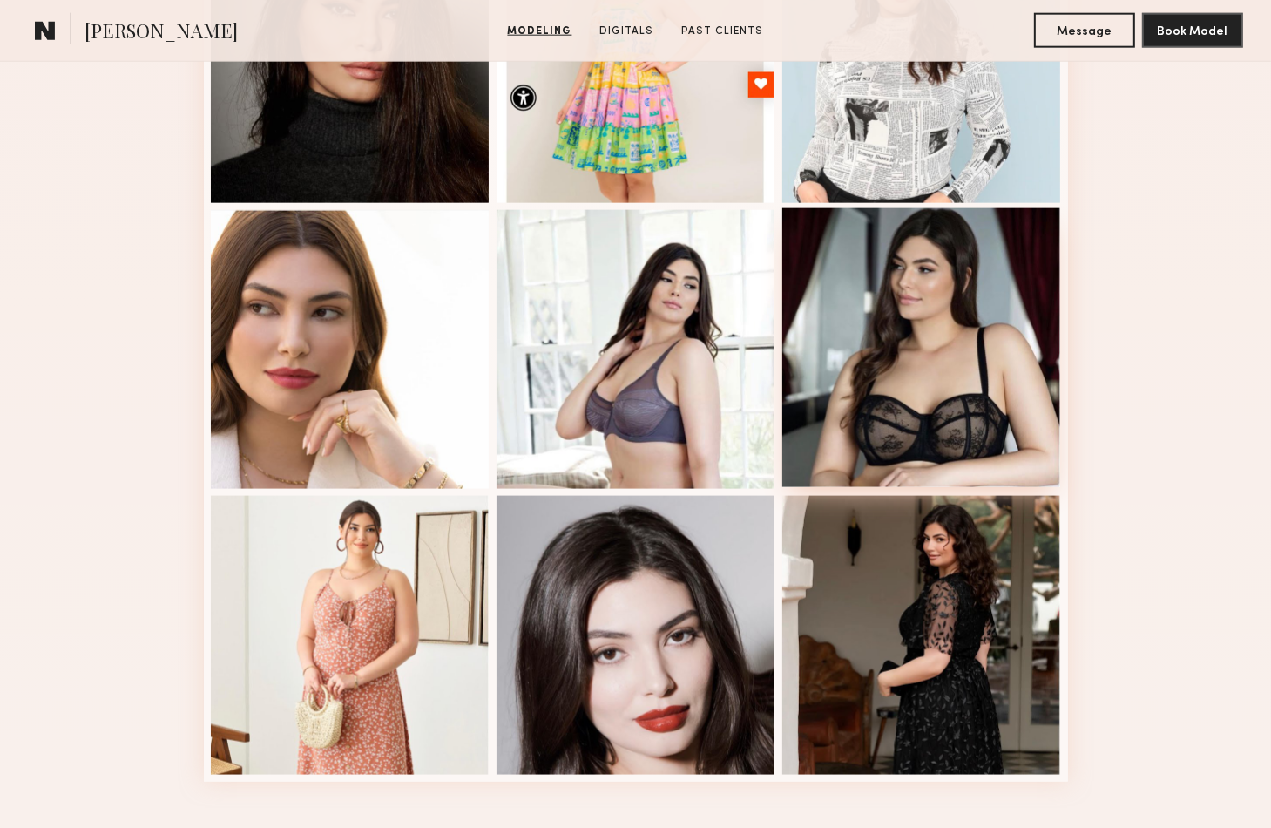
scroll to position [2178, 0]
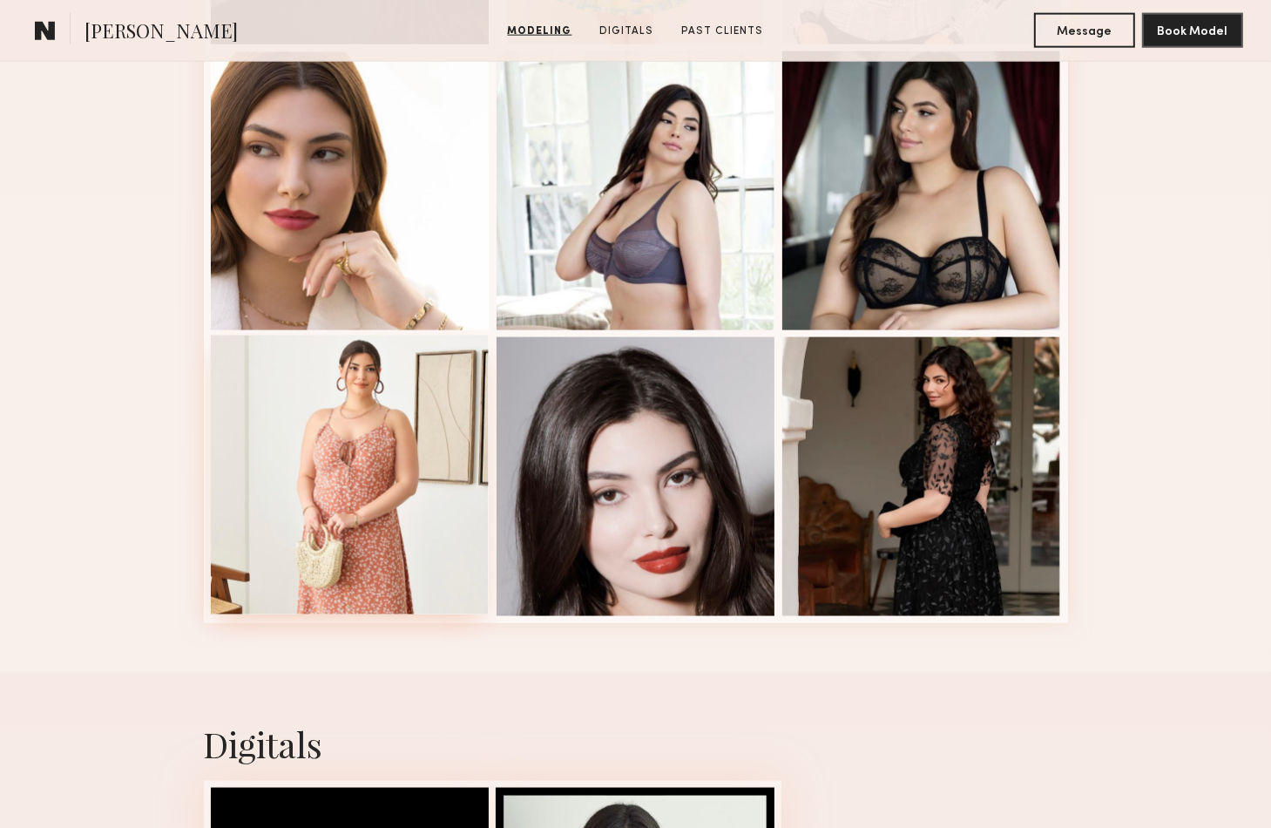
click at [390, 582] on div at bounding box center [350, 474] width 279 height 279
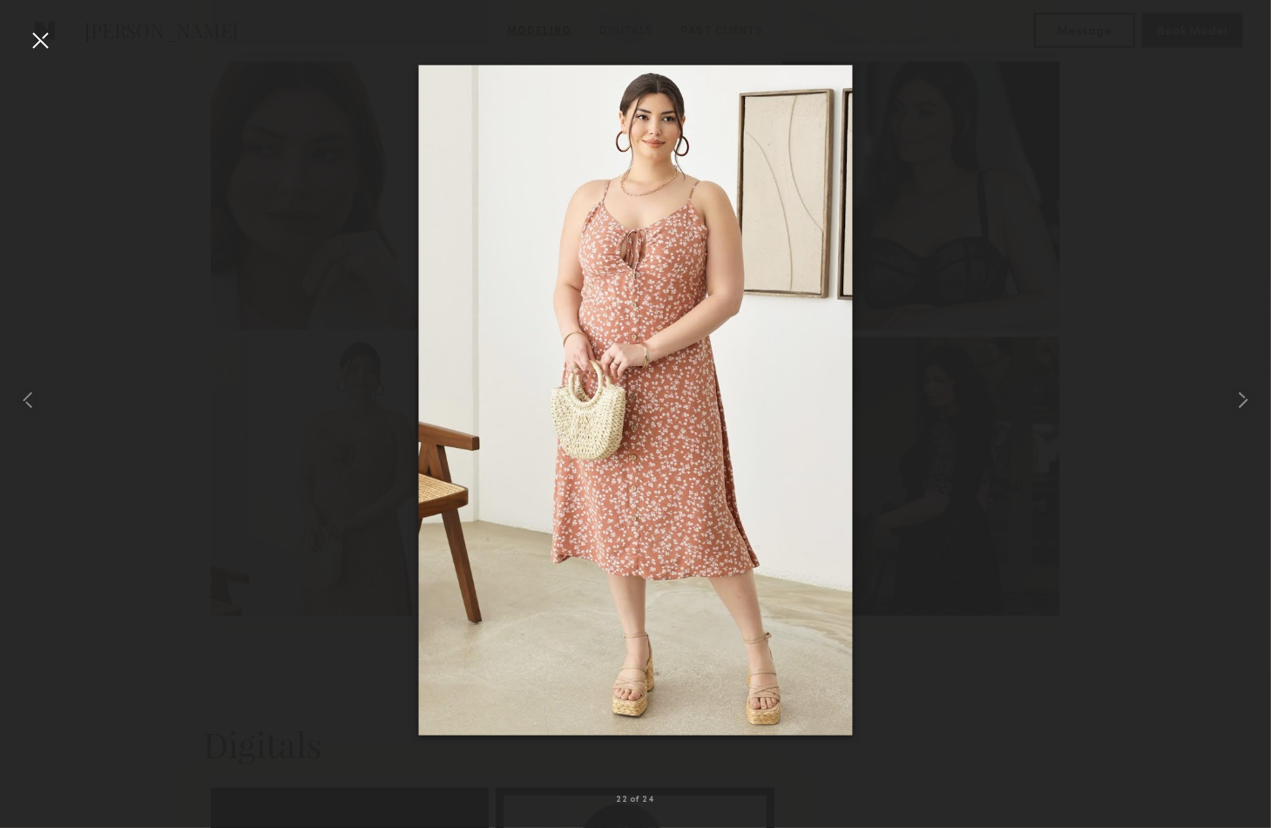
click at [44, 42] on div at bounding box center [40, 40] width 28 height 28
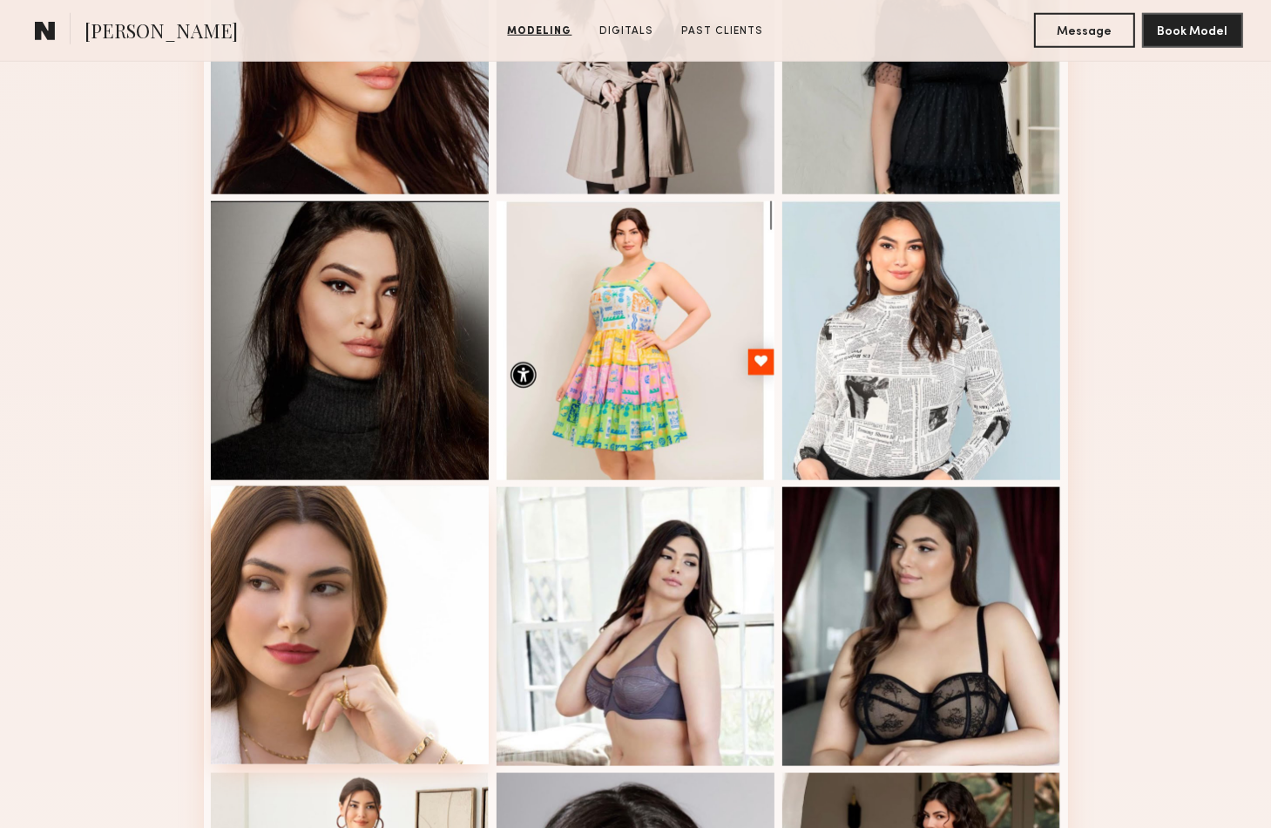
scroll to position [1829, 0]
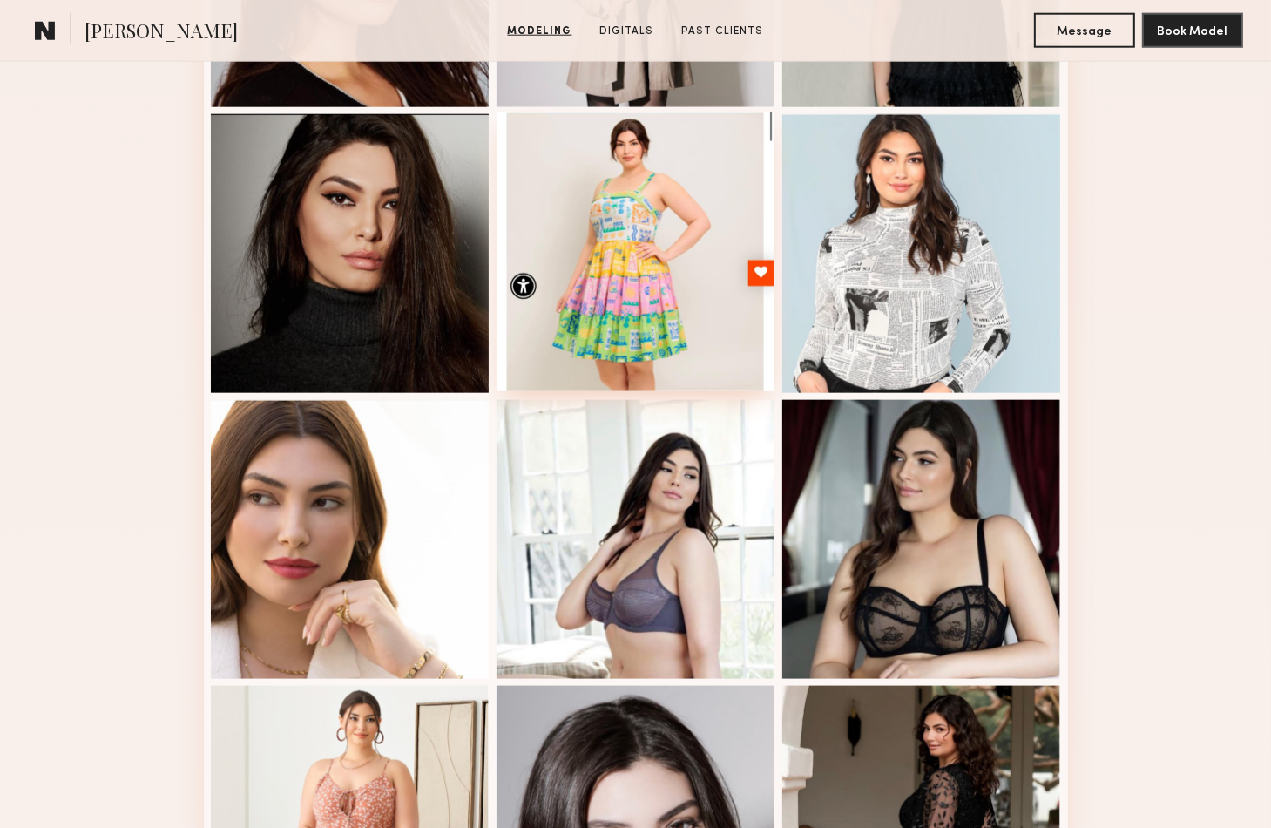
click at [617, 328] on div at bounding box center [636, 251] width 279 height 279
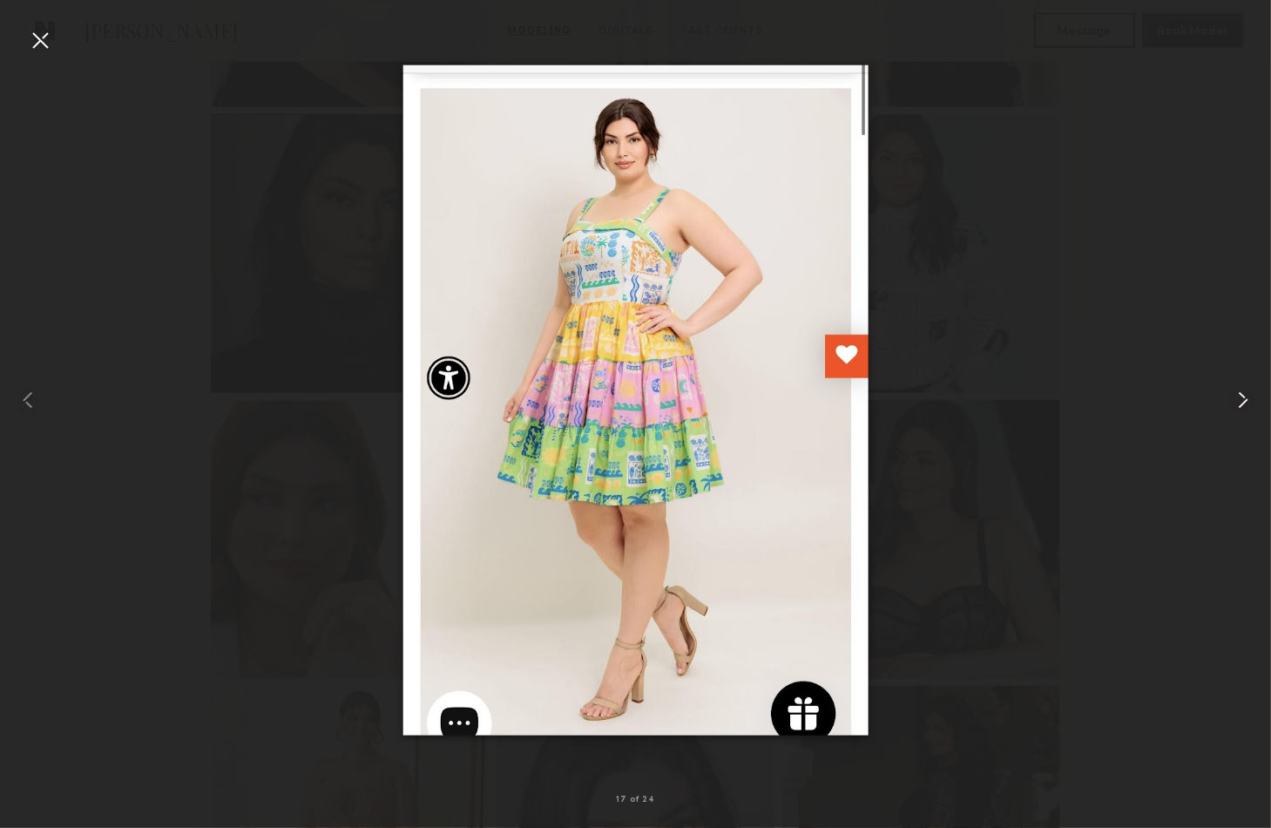
click at [1234, 396] on common-icon at bounding box center [1243, 400] width 28 height 28
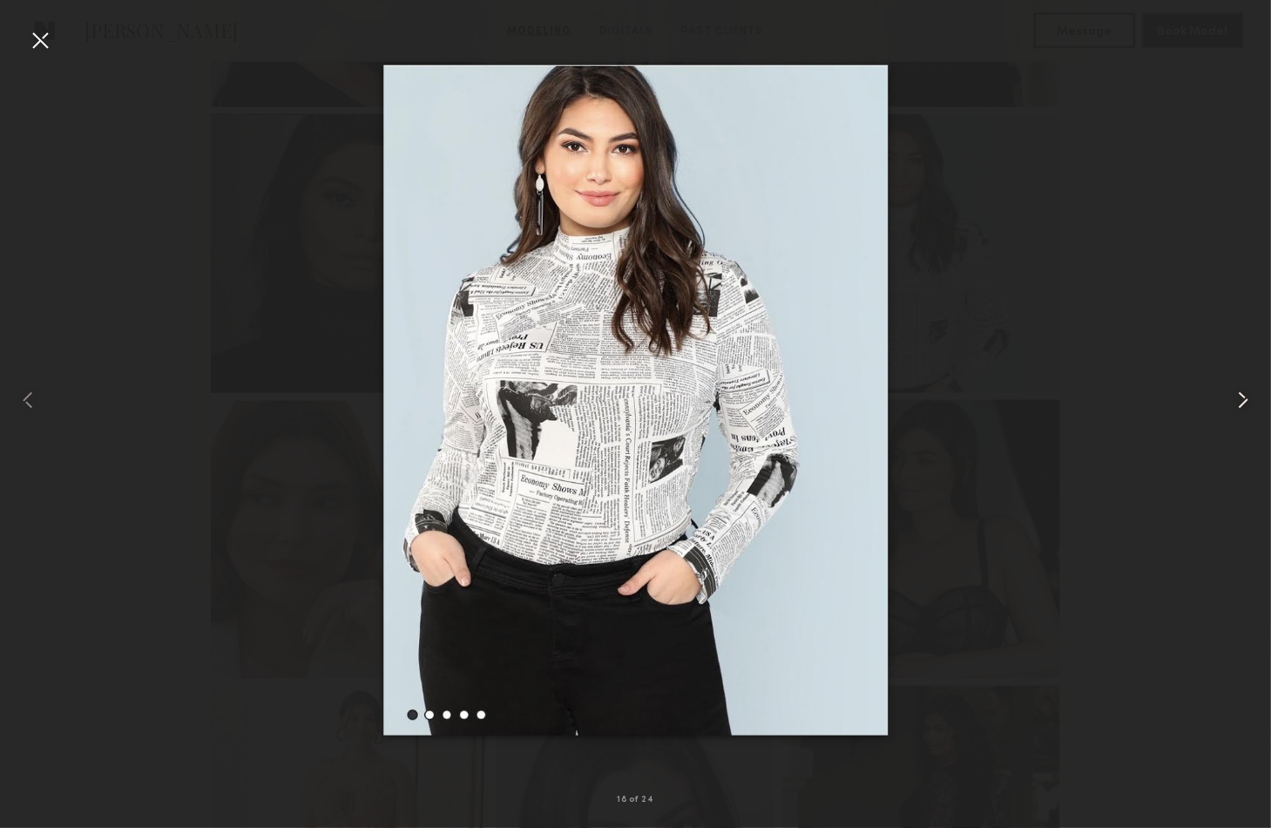
click at [1230, 398] on common-icon at bounding box center [1243, 400] width 28 height 28
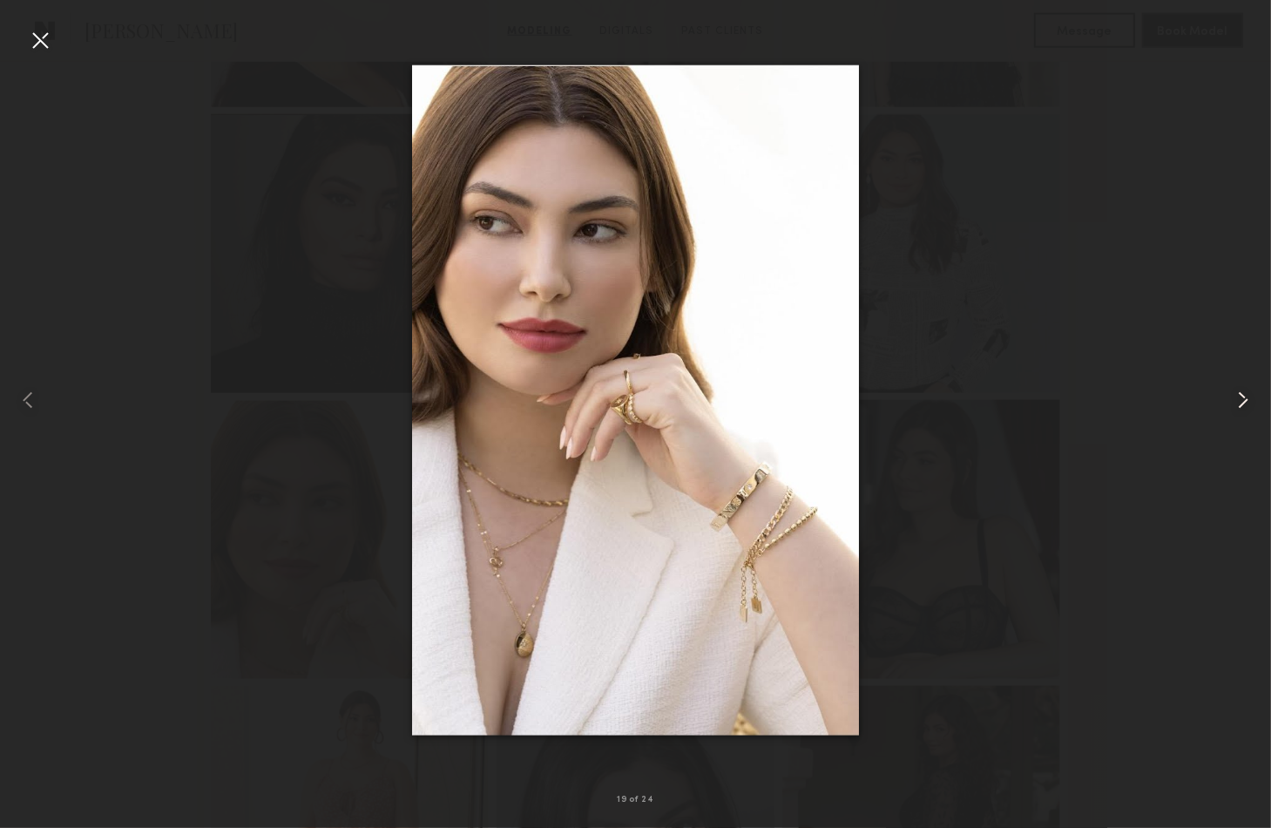
click at [1224, 403] on div at bounding box center [1245, 400] width 51 height 744
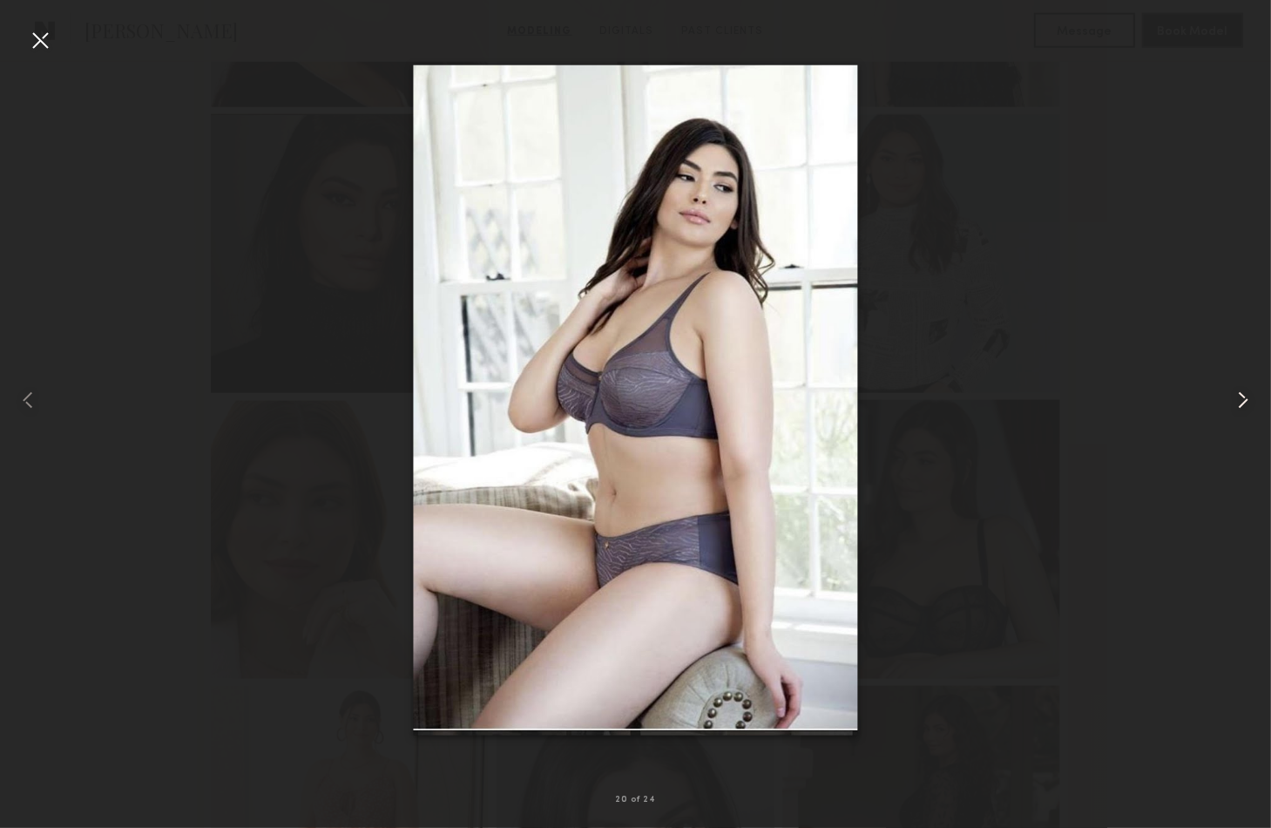
click at [1221, 406] on div at bounding box center [1245, 400] width 51 height 744
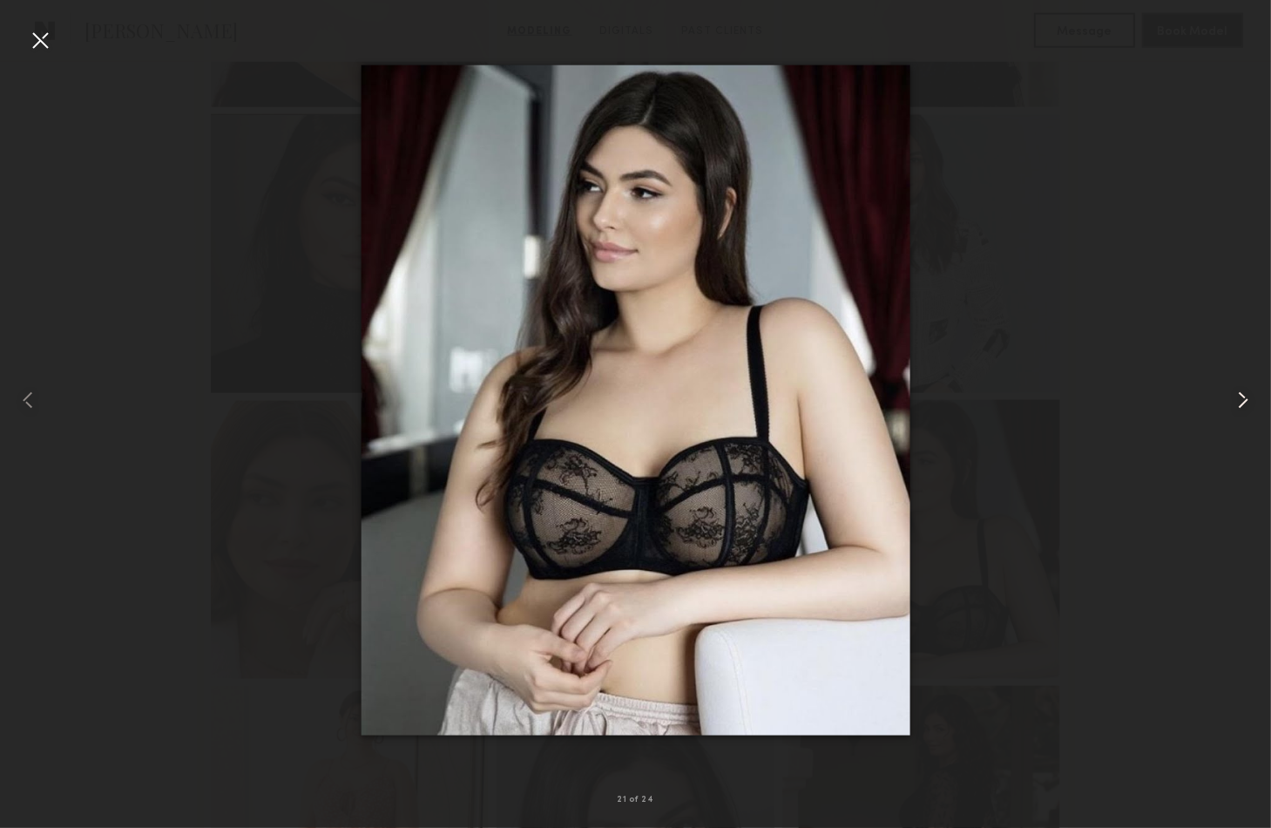
click at [1221, 406] on div at bounding box center [1245, 400] width 51 height 744
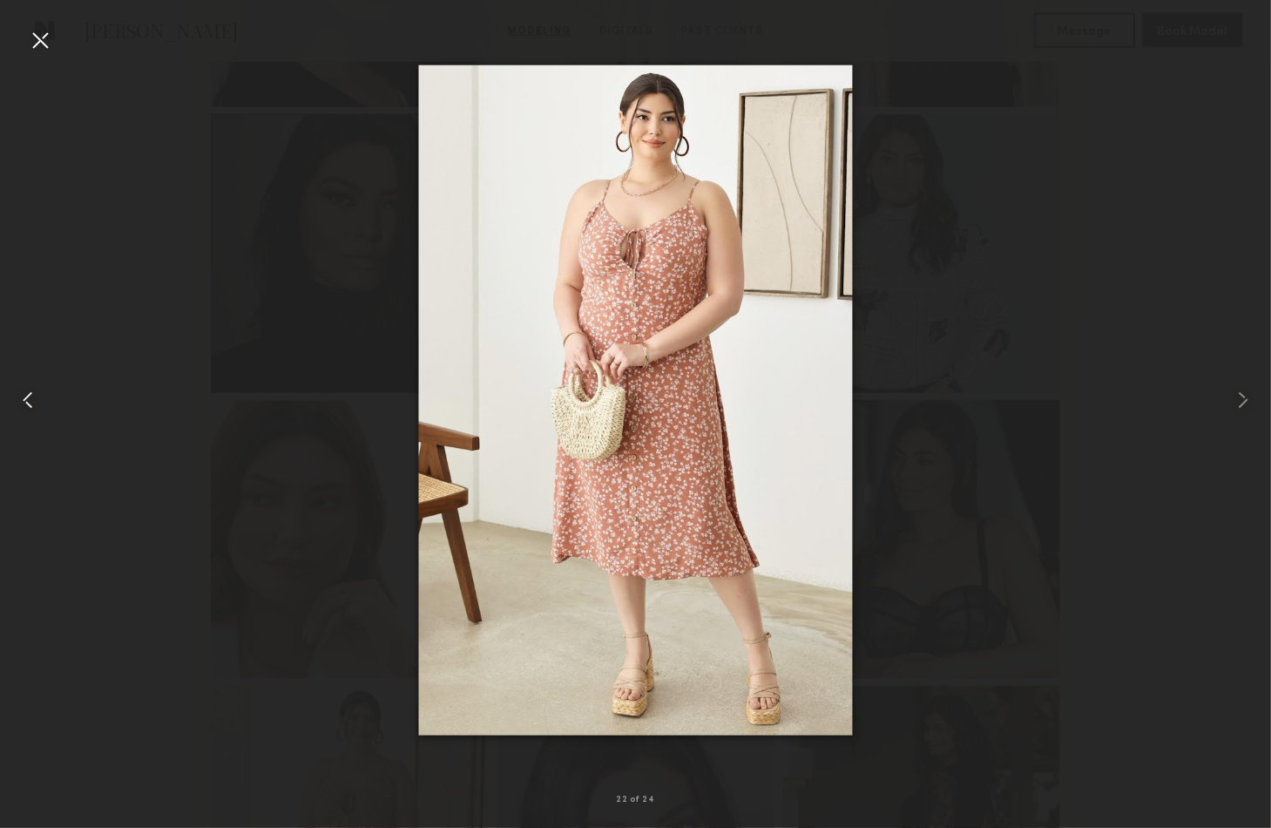
click at [43, 40] on div at bounding box center [40, 40] width 28 height 28
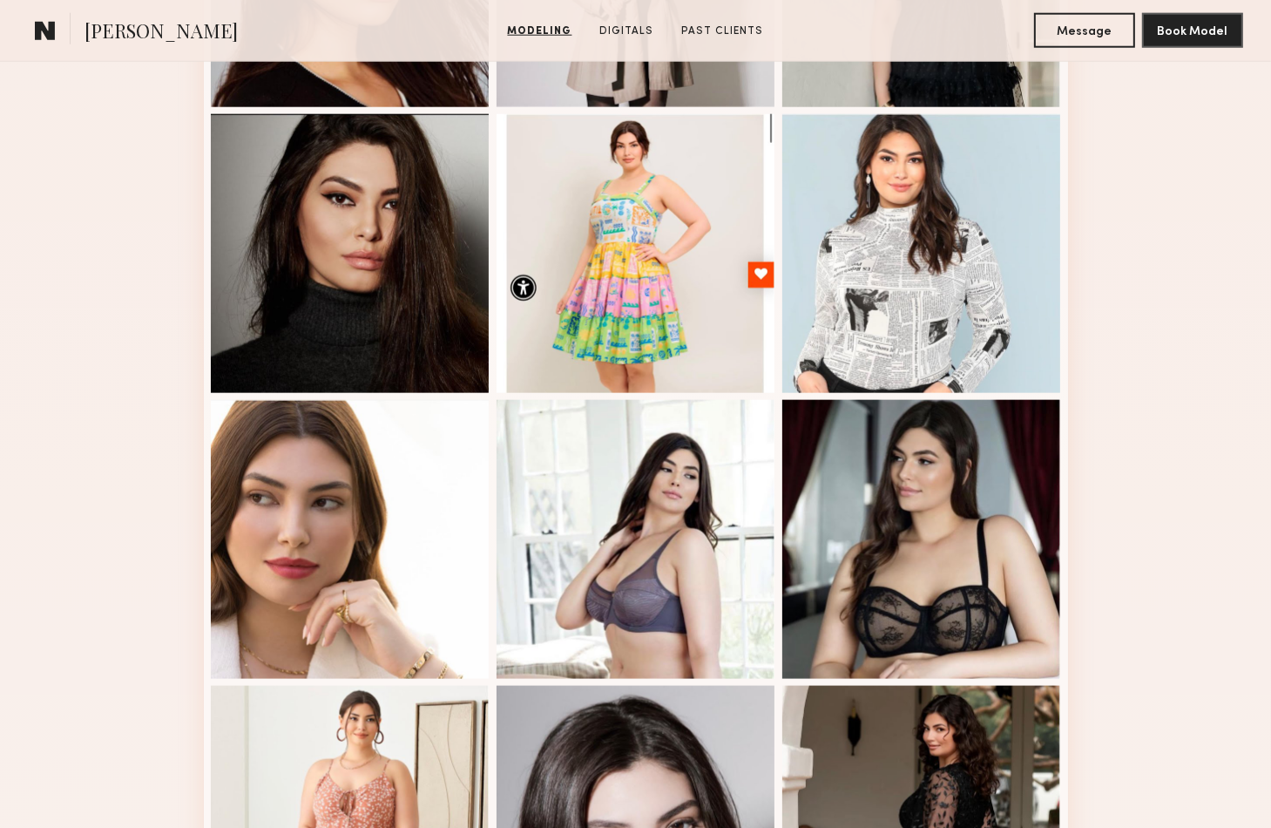
drag, startPoint x: 1243, startPoint y: 459, endPoint x: 1283, endPoint y: 709, distance: 253.2
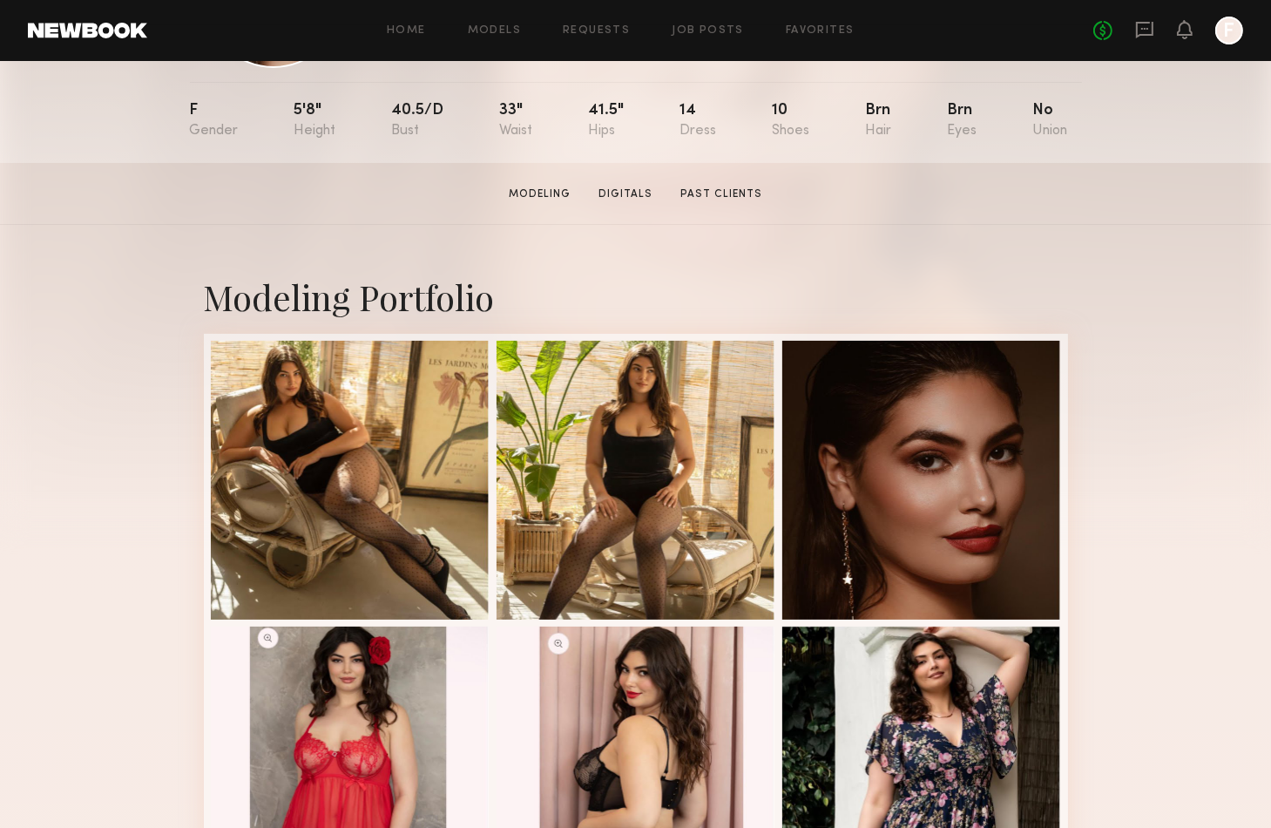
scroll to position [0, 0]
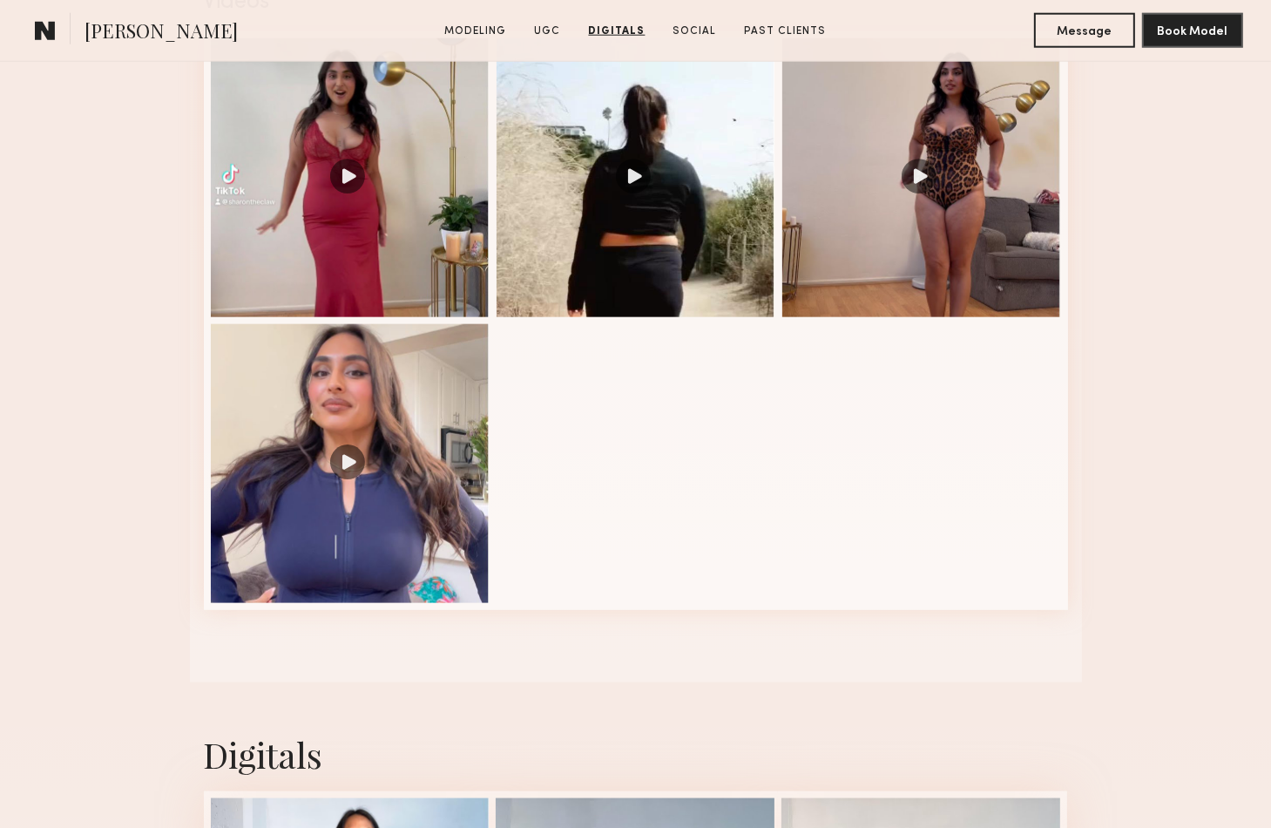
scroll to position [1829, 0]
